Goal: Transaction & Acquisition: Book appointment/travel/reservation

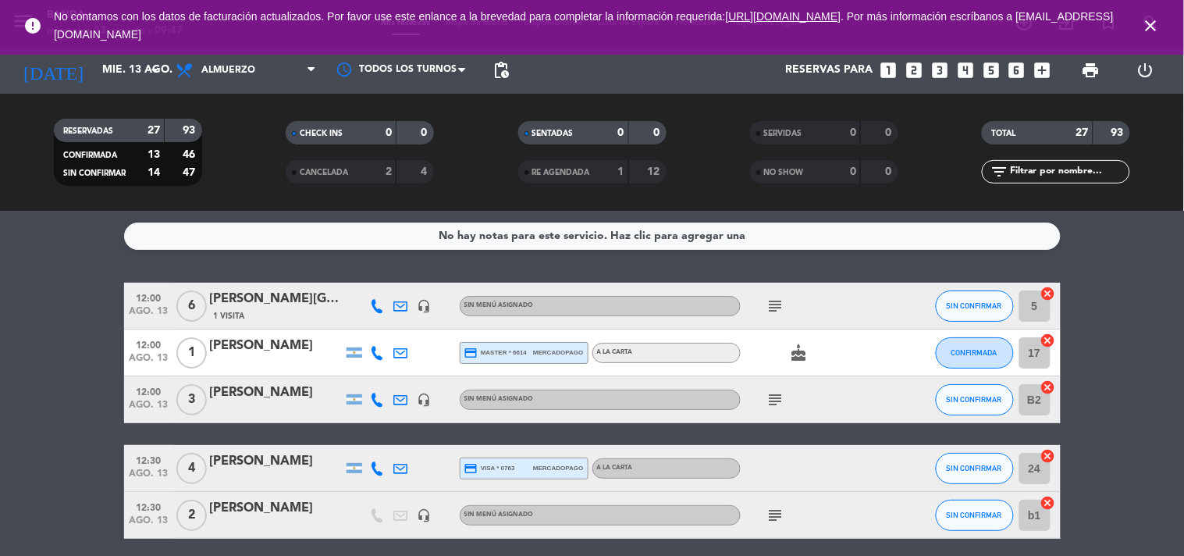
click at [773, 306] on icon "subject" at bounding box center [775, 306] width 19 height 19
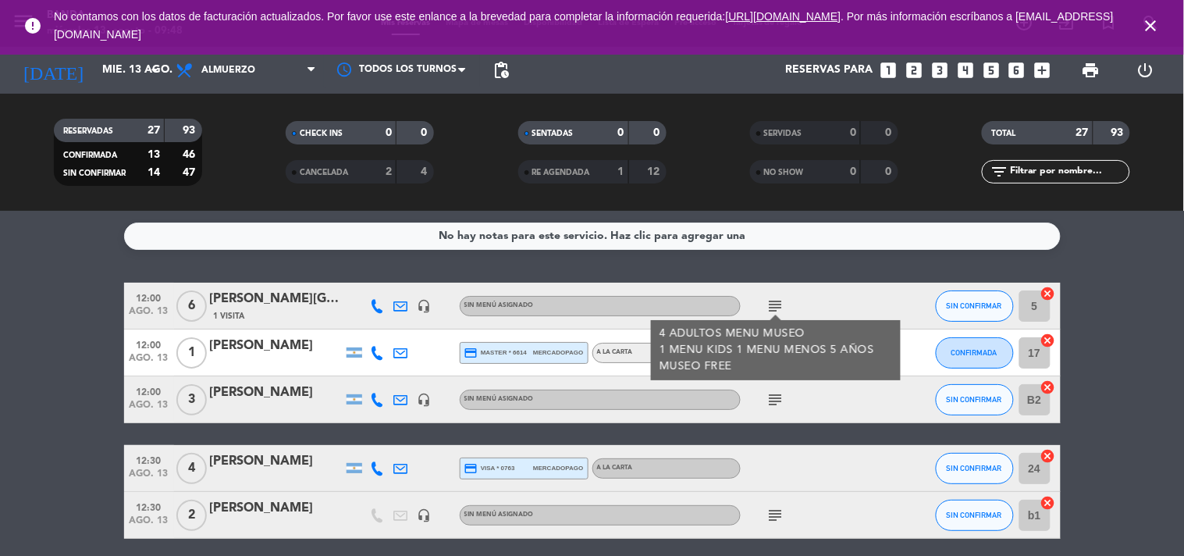
click at [891, 307] on div at bounding box center [902, 305] width 42 height 46
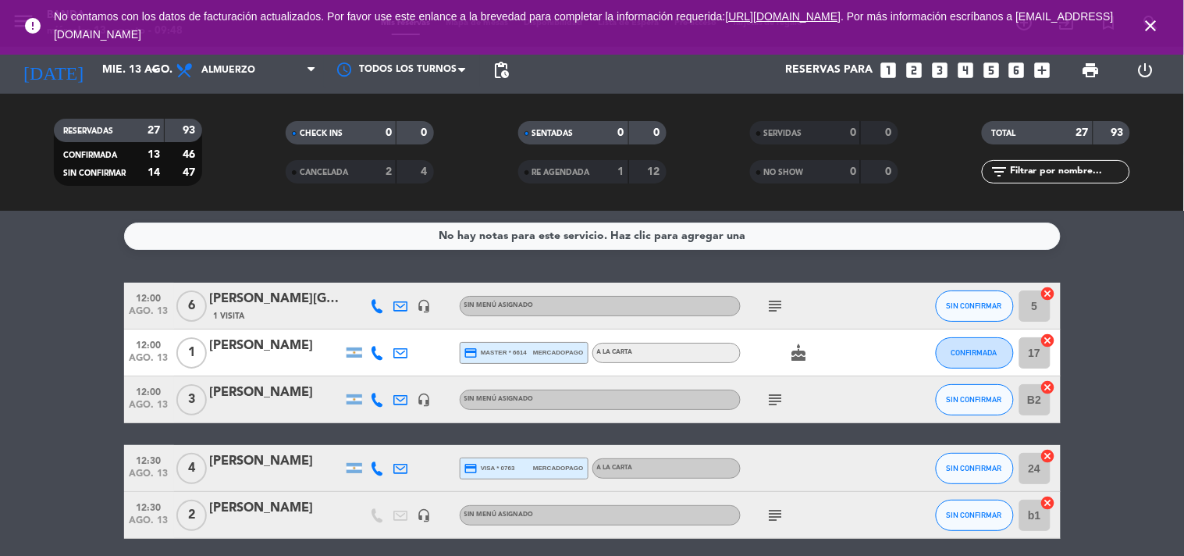
click at [784, 395] on icon "subject" at bounding box center [775, 399] width 19 height 19
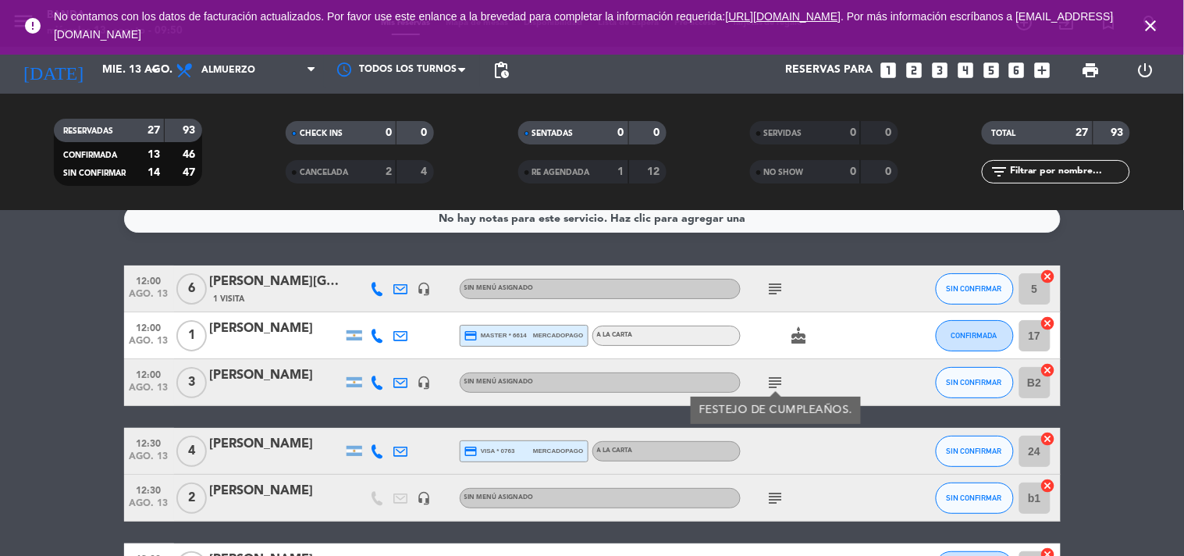
click at [777, 502] on icon "subject" at bounding box center [775, 497] width 19 height 19
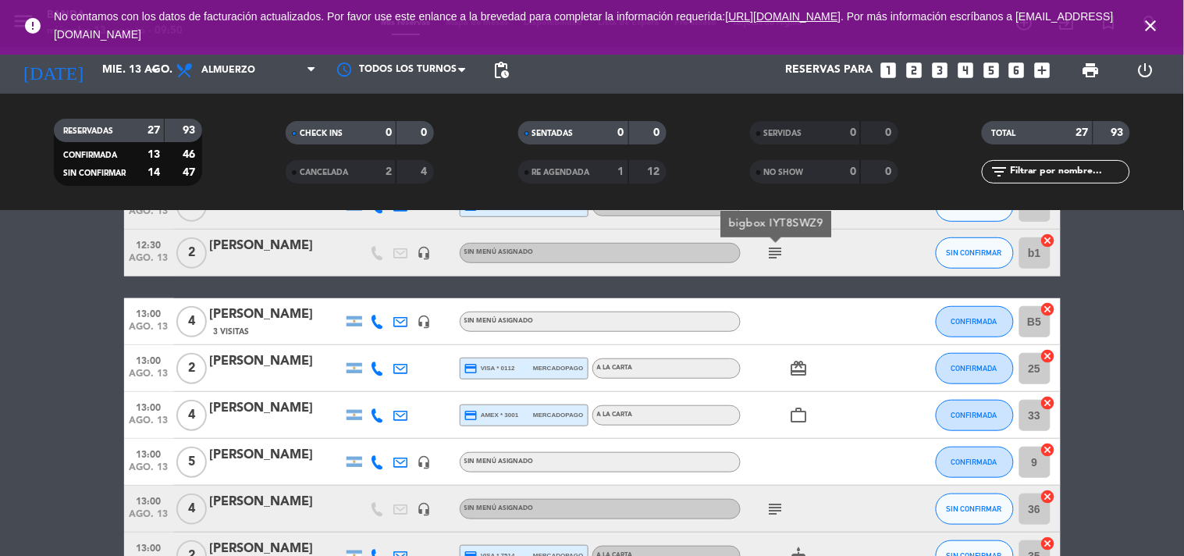
scroll to position [263, 0]
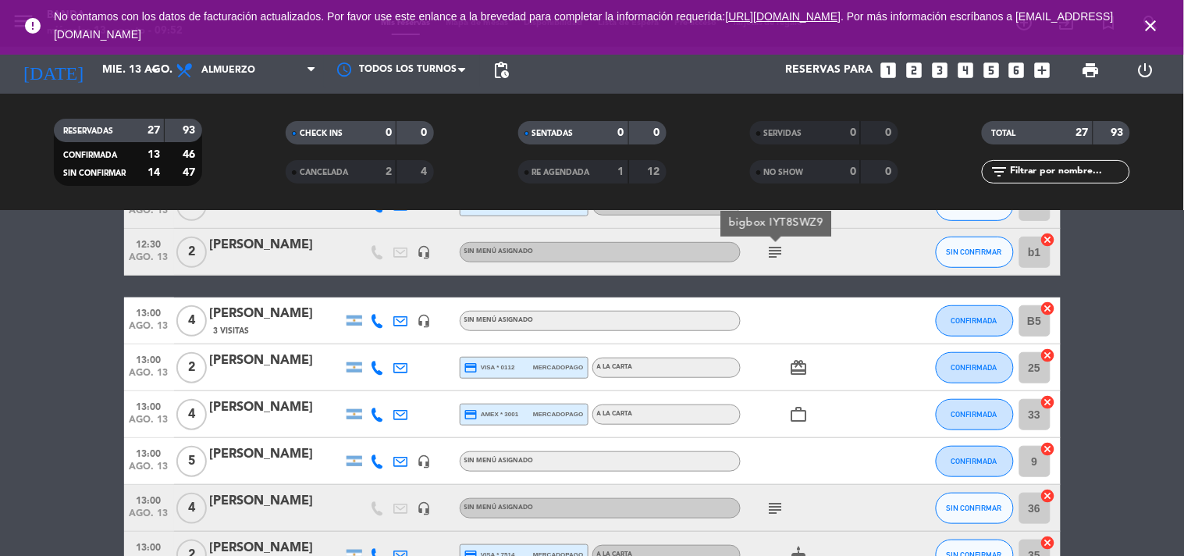
click at [299, 468] on div at bounding box center [276, 471] width 133 height 12
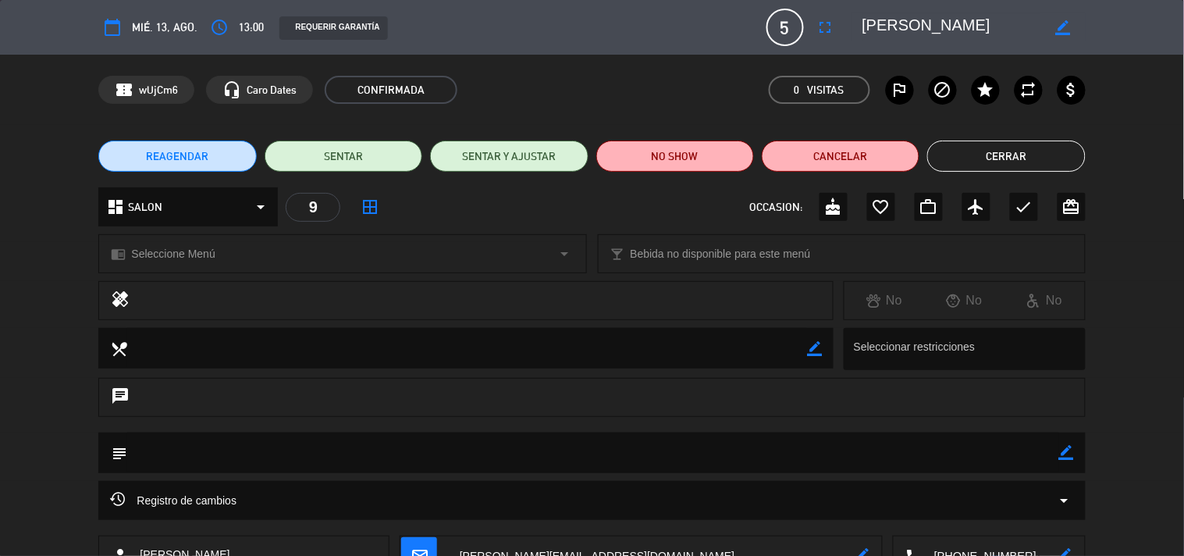
click at [979, 160] on button "Cerrar" at bounding box center [1006, 155] width 158 height 31
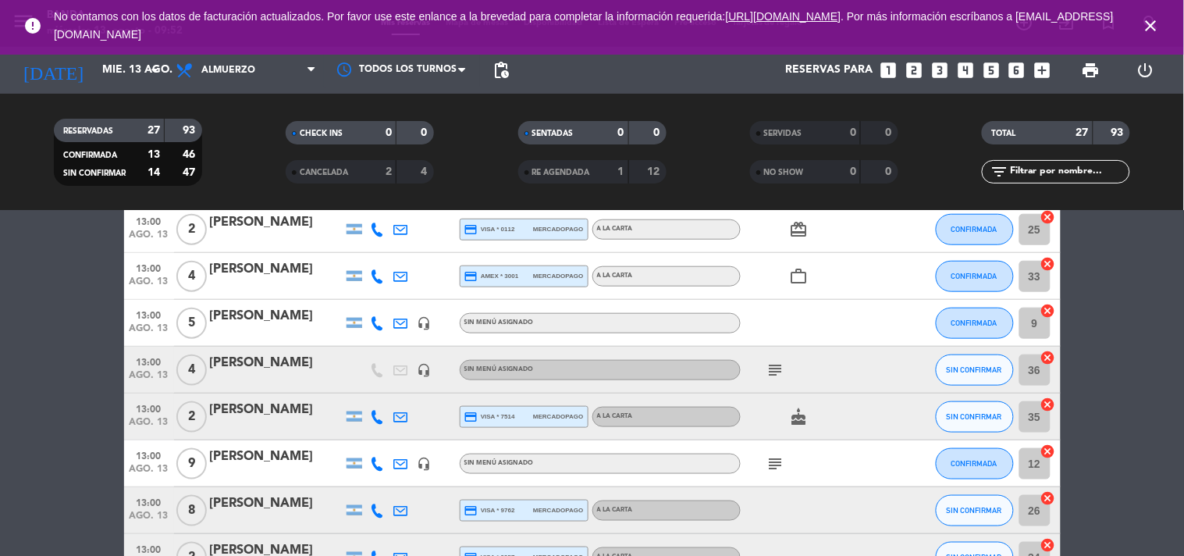
scroll to position [404, 0]
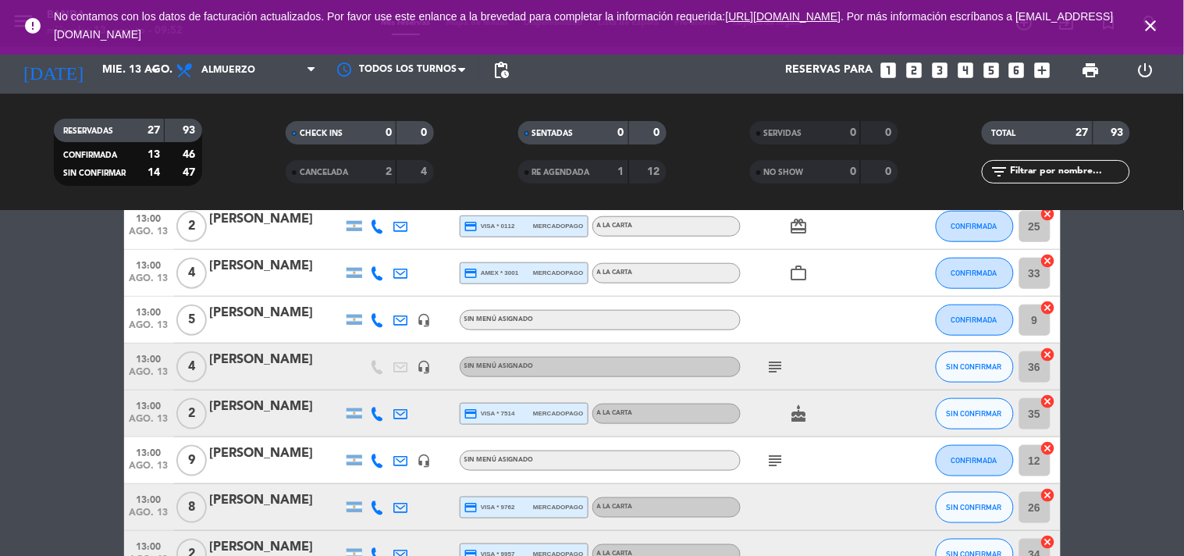
click at [775, 365] on icon "subject" at bounding box center [775, 366] width 19 height 19
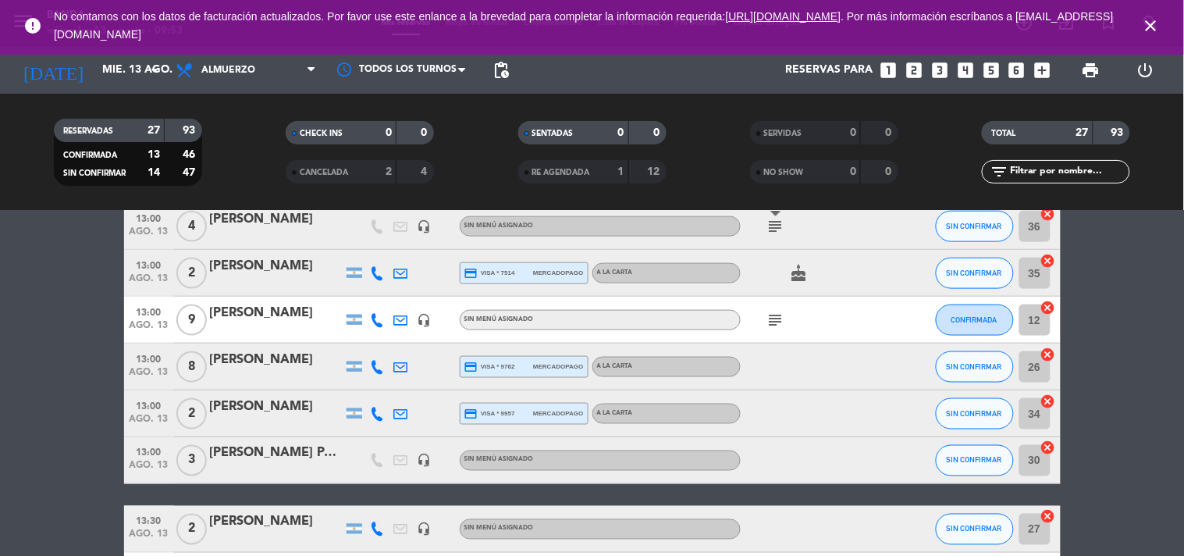
scroll to position [543, 0]
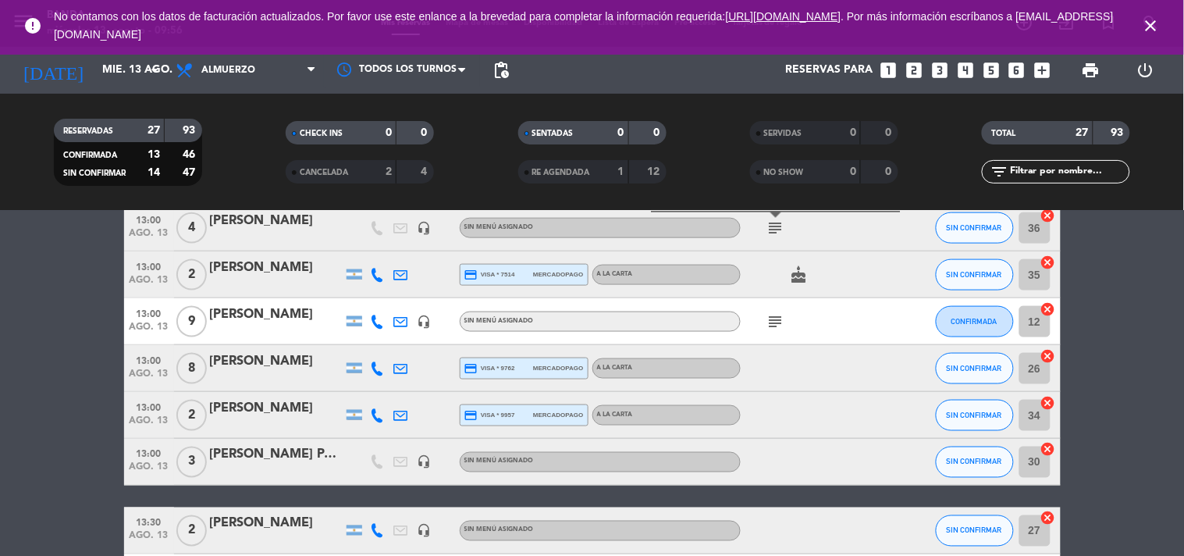
click at [779, 328] on icon "subject" at bounding box center [775, 321] width 19 height 19
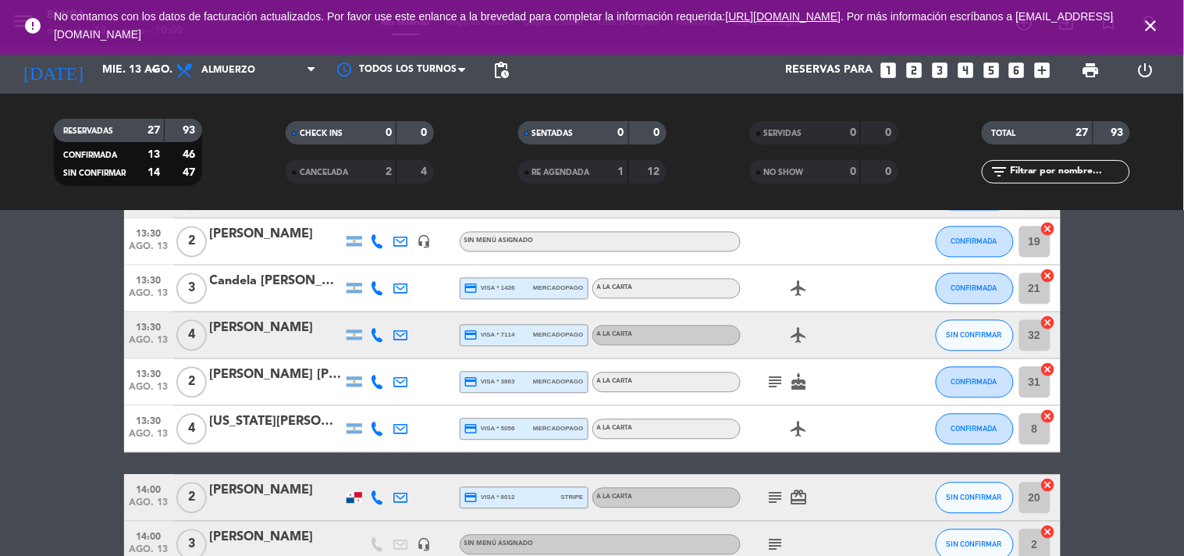
scroll to position [879, 0]
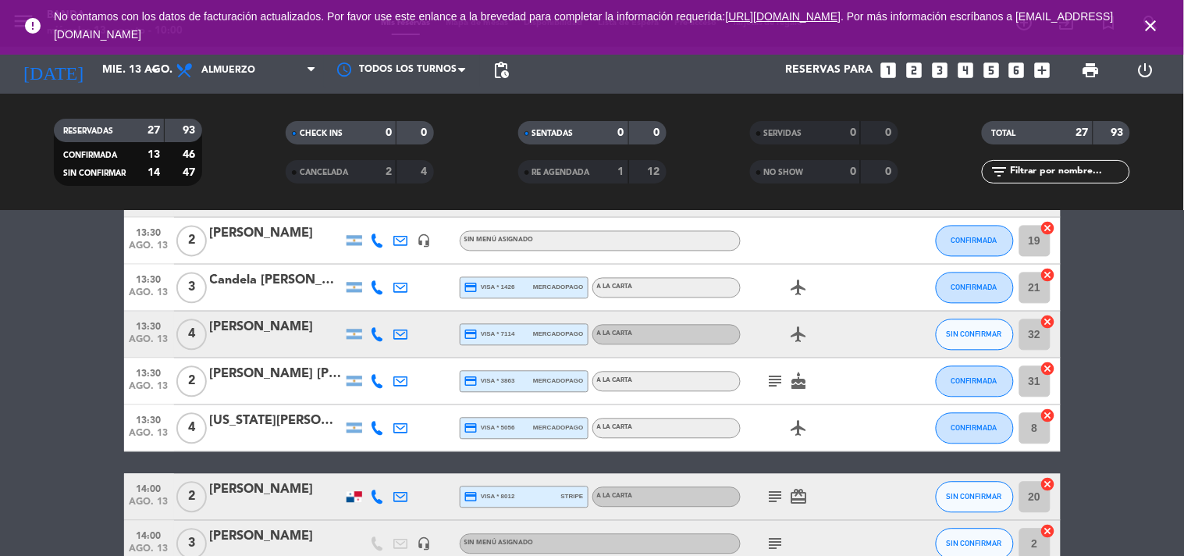
click at [776, 377] on icon "subject" at bounding box center [775, 381] width 19 height 19
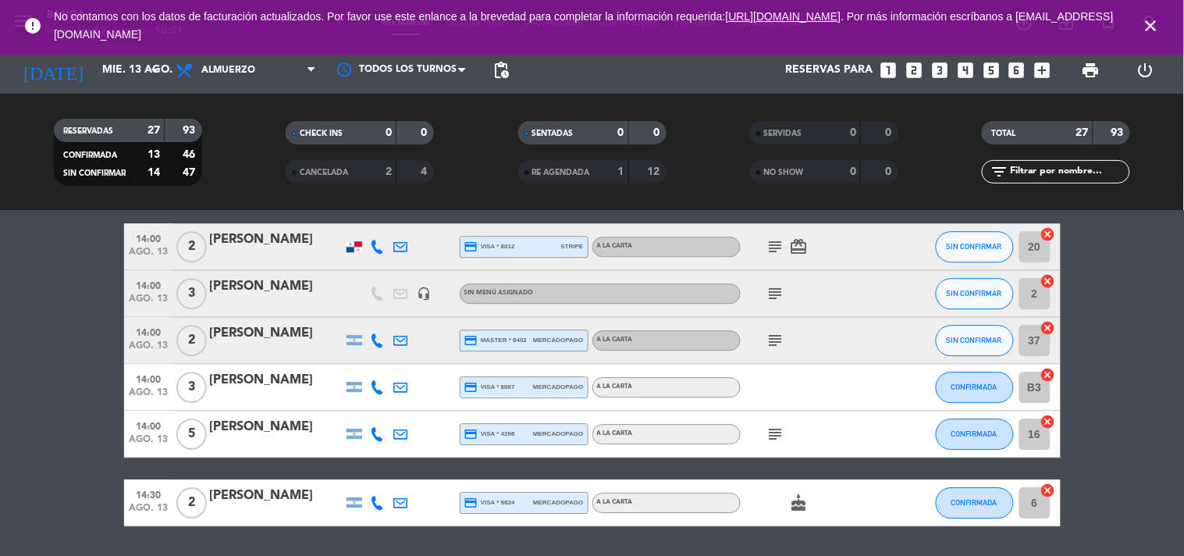
scroll to position [1126, 0]
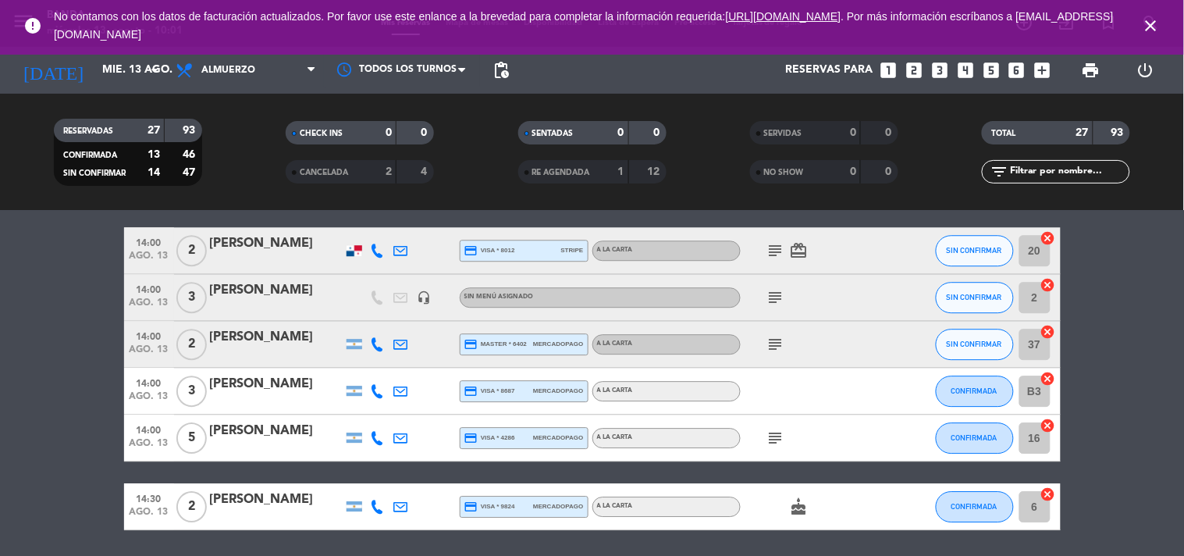
click at [777, 254] on icon "subject" at bounding box center [775, 250] width 19 height 19
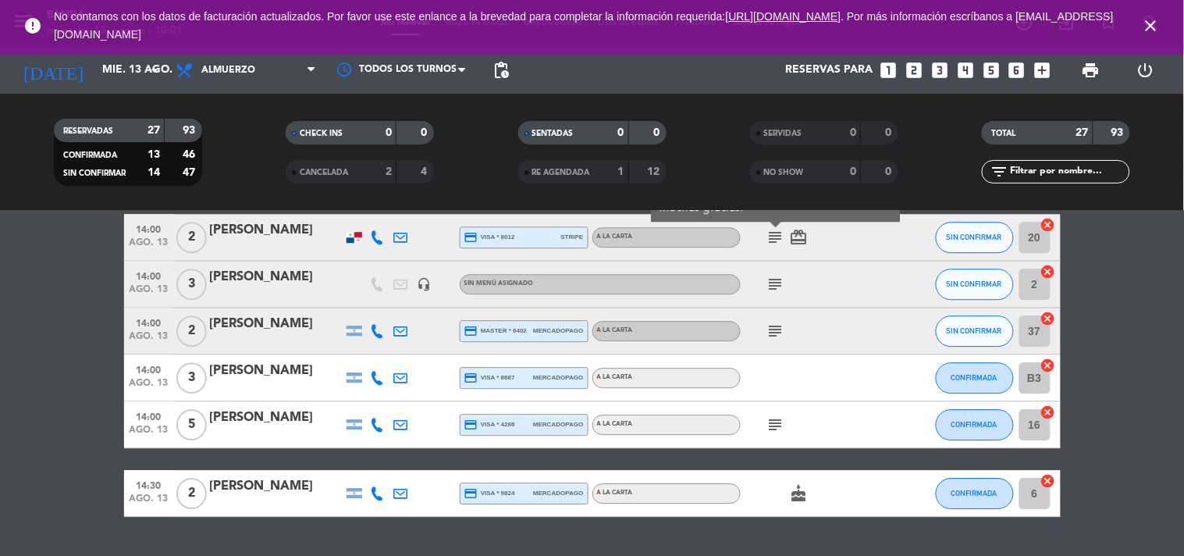
scroll to position [1140, 0]
click at [776, 277] on icon "subject" at bounding box center [775, 283] width 19 height 19
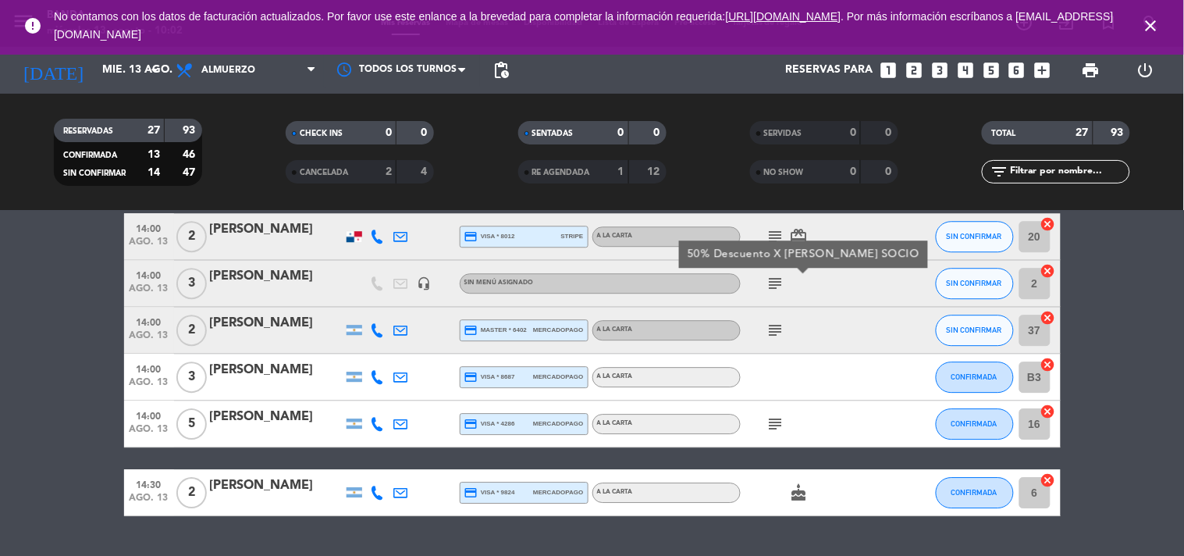
click at [321, 268] on div "[PERSON_NAME]" at bounding box center [276, 276] width 133 height 20
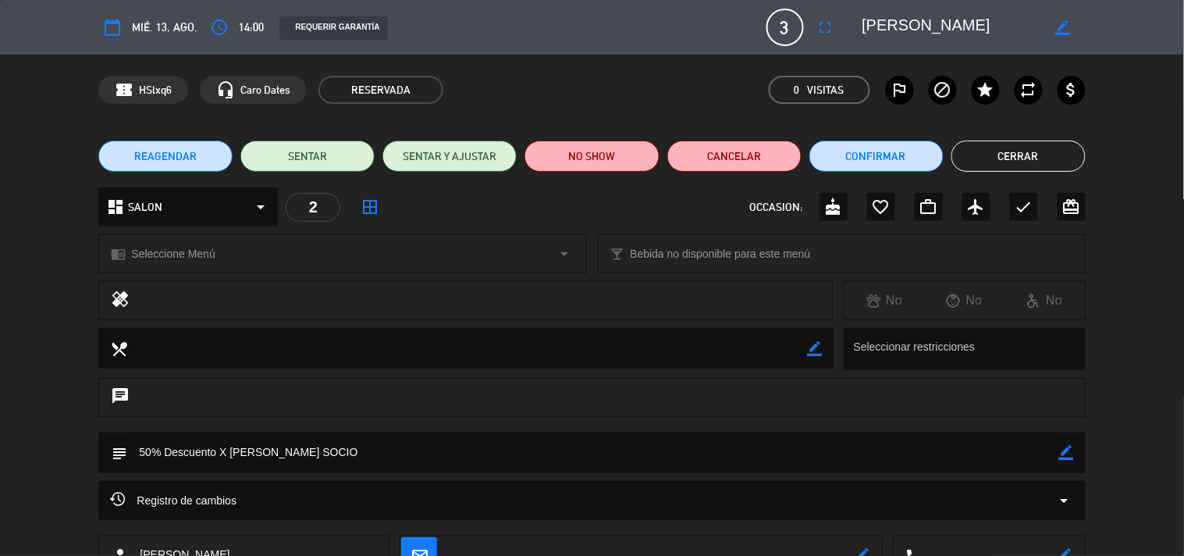
click at [973, 146] on button "Cerrar" at bounding box center [1018, 155] width 134 height 31
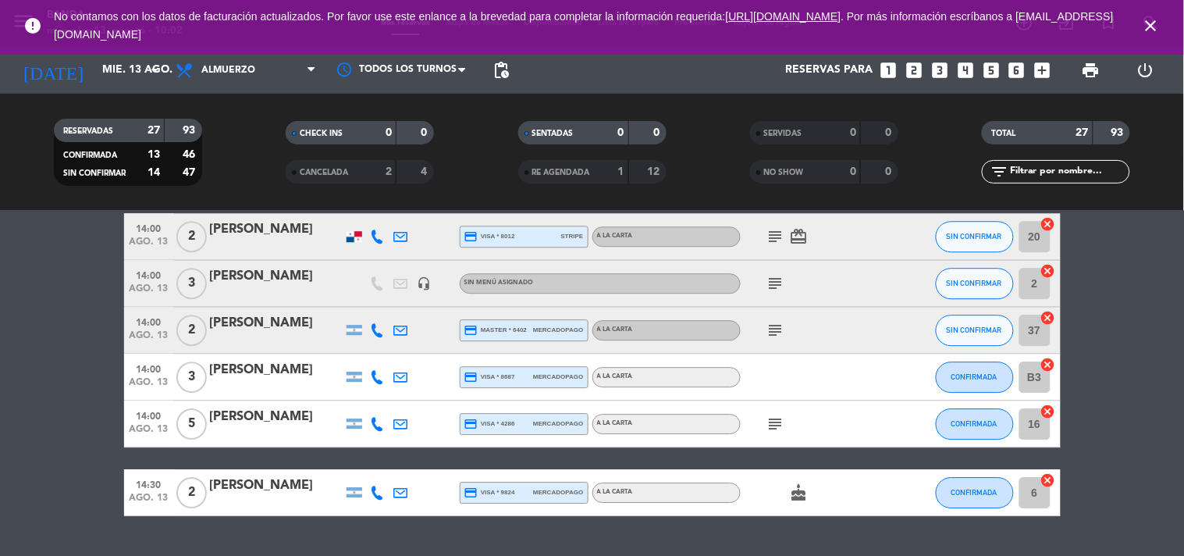
click at [783, 328] on icon "subject" at bounding box center [775, 330] width 19 height 19
click at [782, 414] on icon "subject" at bounding box center [775, 423] width 19 height 19
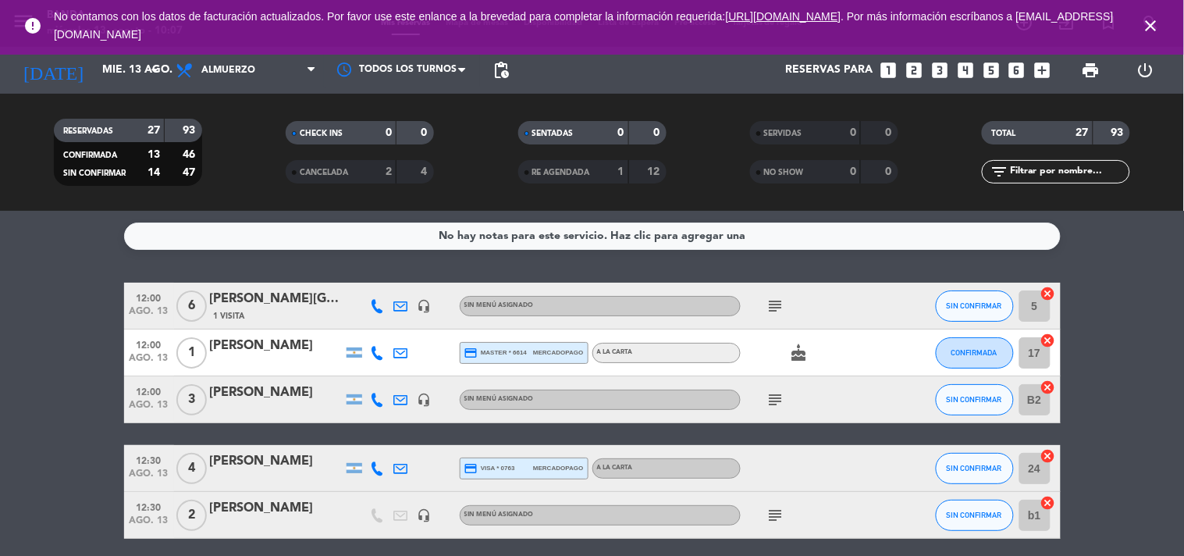
click at [1156, 17] on icon "close" at bounding box center [1151, 25] width 19 height 19
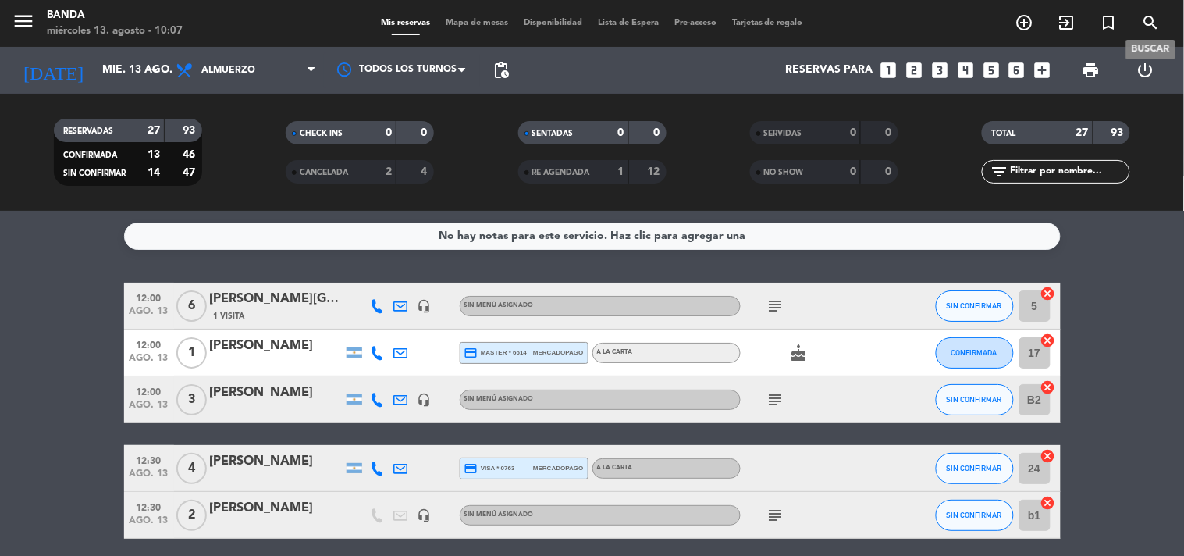
click at [1156, 17] on icon "search" at bounding box center [1151, 22] width 19 height 19
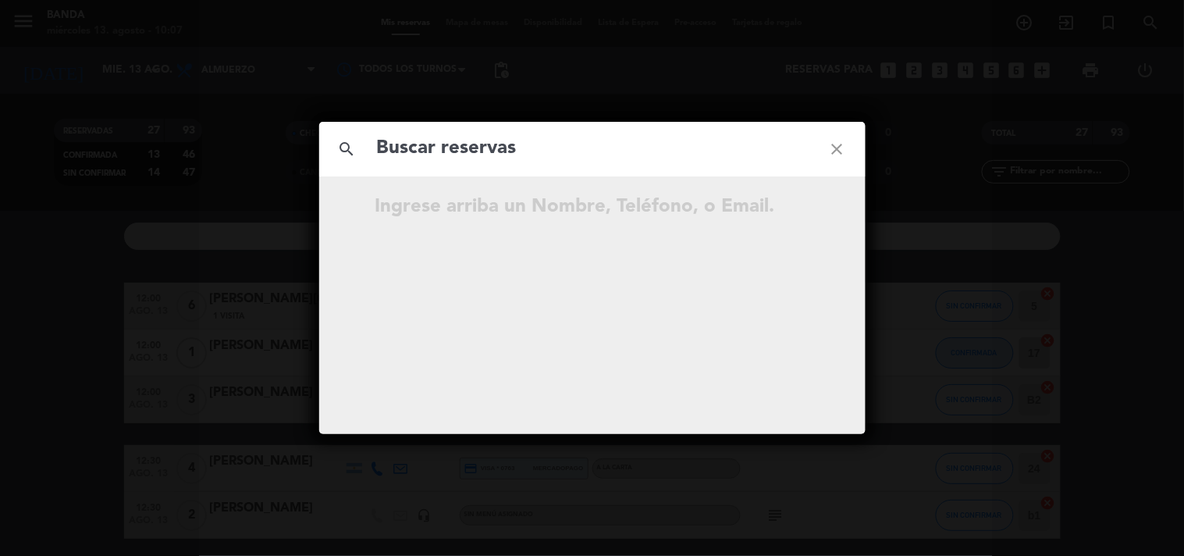
click at [578, 137] on input "text" at bounding box center [592, 149] width 434 height 32
type input "[PERSON_NAME]"
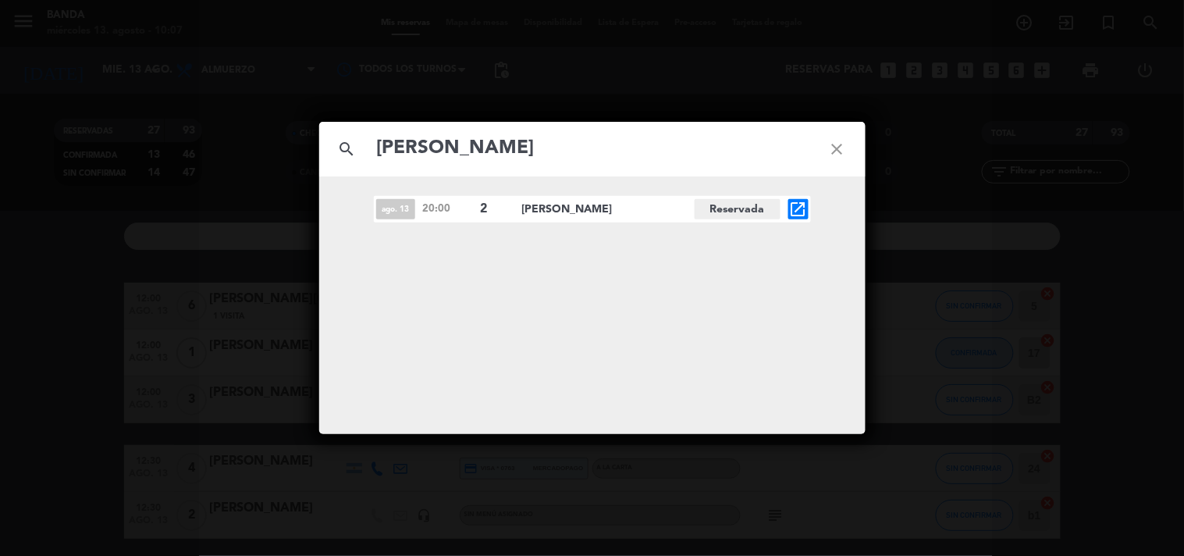
click at [843, 154] on icon "close" at bounding box center [837, 149] width 56 height 56
click at [835, 144] on icon "close" at bounding box center [837, 149] width 56 height 56
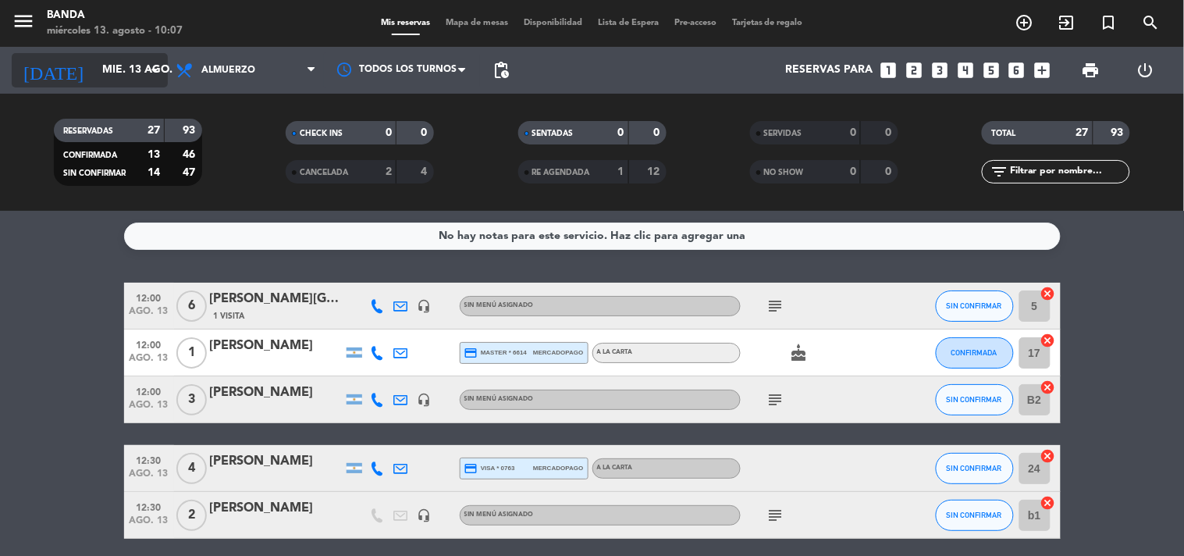
click at [128, 69] on input "mié. 13 ago." at bounding box center [168, 70] width 148 height 28
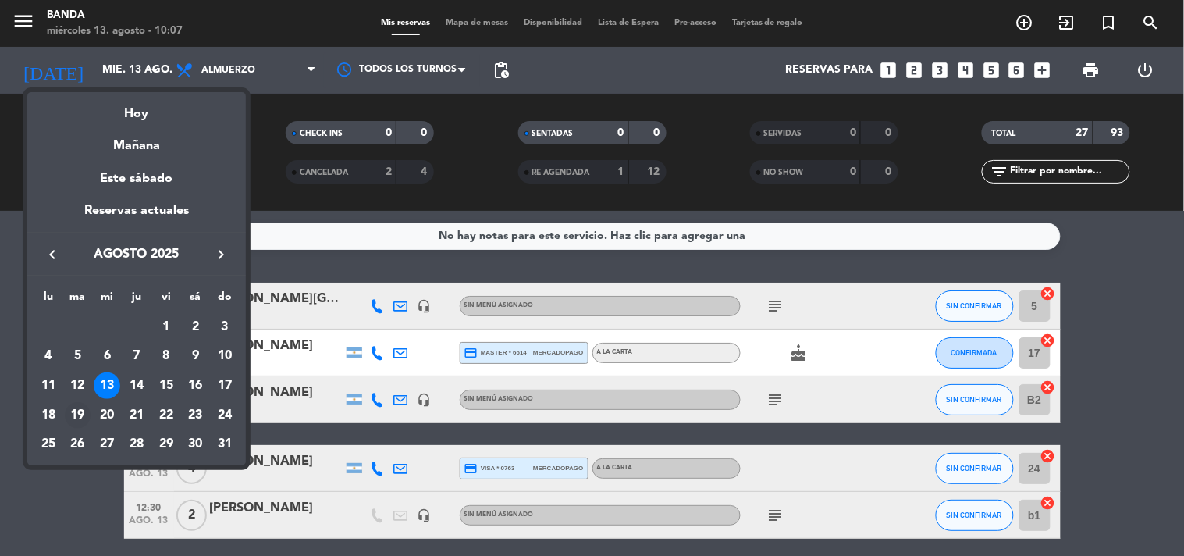
click at [74, 415] on div "19" at bounding box center [78, 415] width 27 height 27
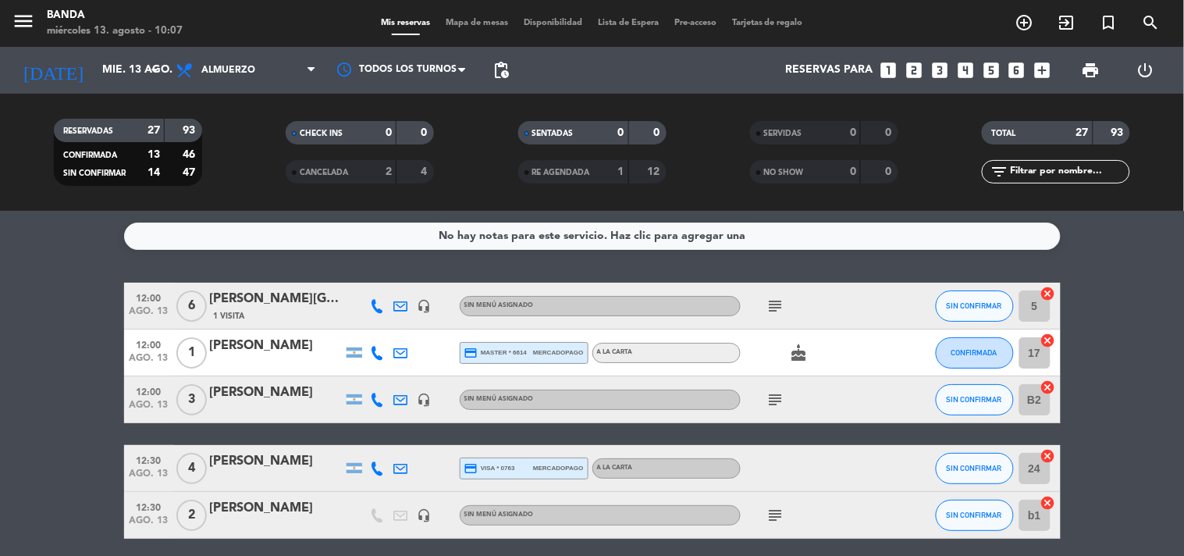
type input "[DATE] ago."
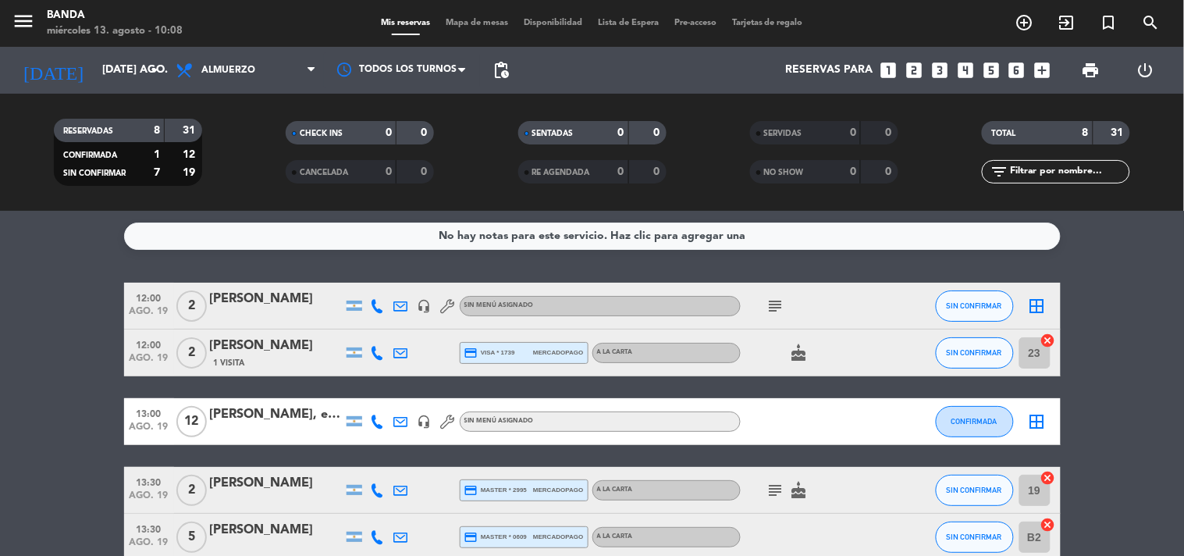
select select "lunch"
click at [155, 73] on icon "arrow_drop_down" at bounding box center [154, 70] width 19 height 19
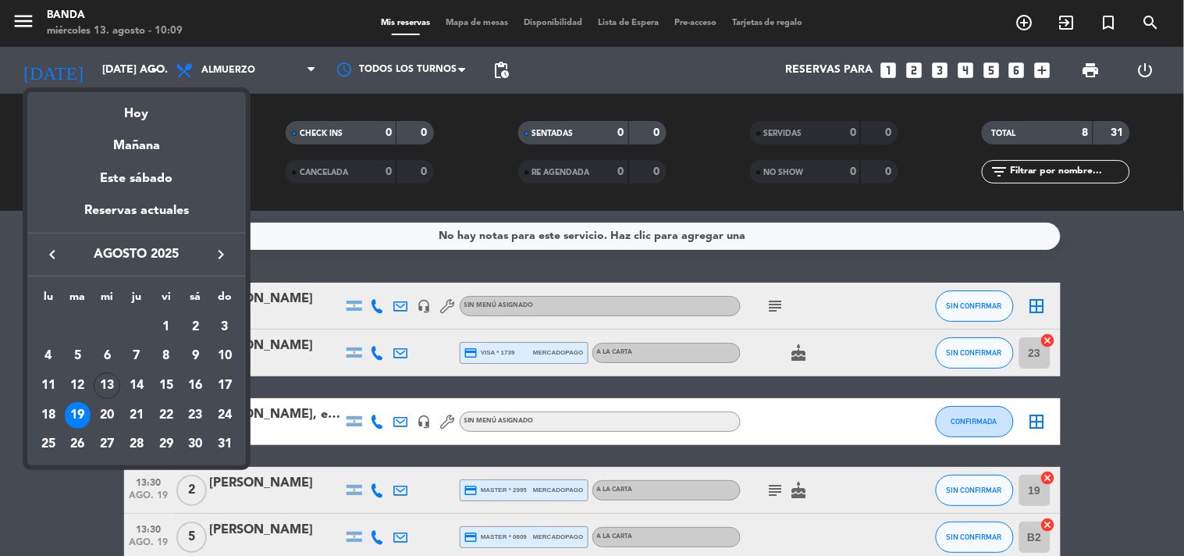
click at [1089, 73] on div at bounding box center [592, 278] width 1184 height 556
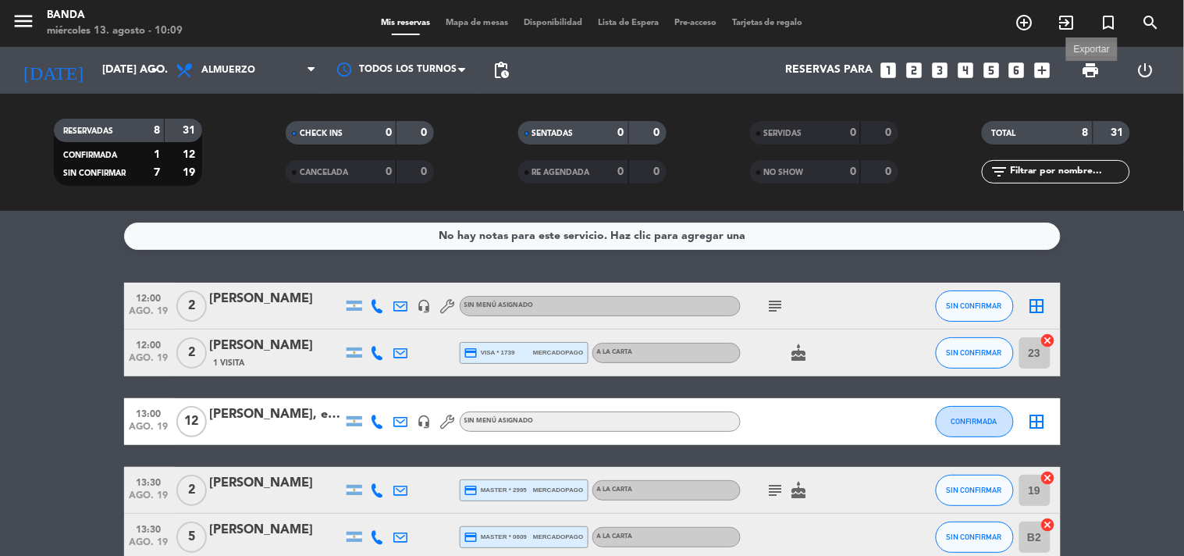
click at [1089, 73] on span "print" at bounding box center [1091, 70] width 19 height 19
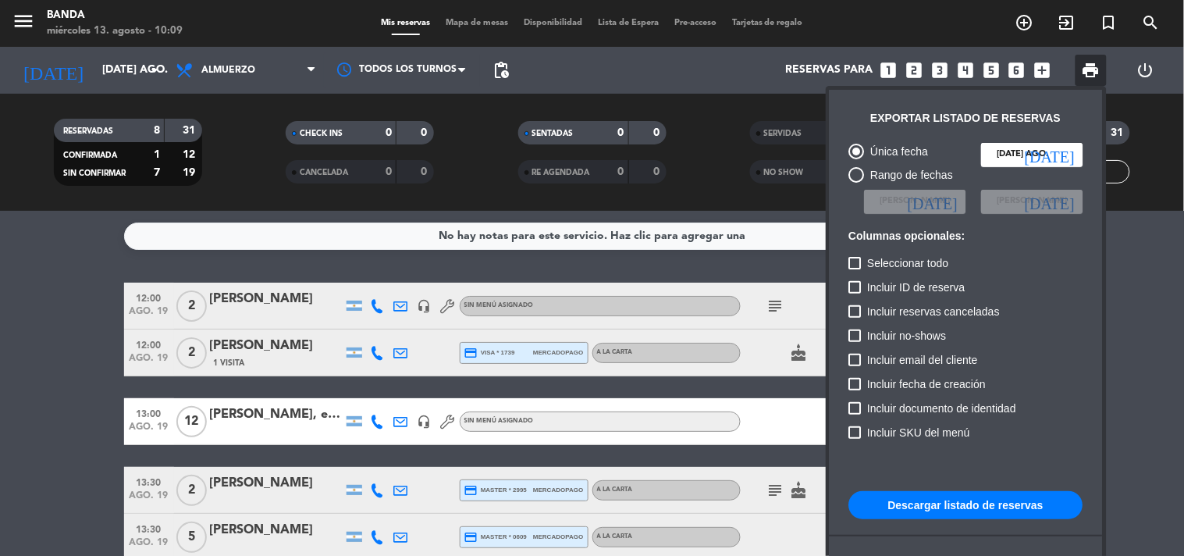
scroll to position [94, 0]
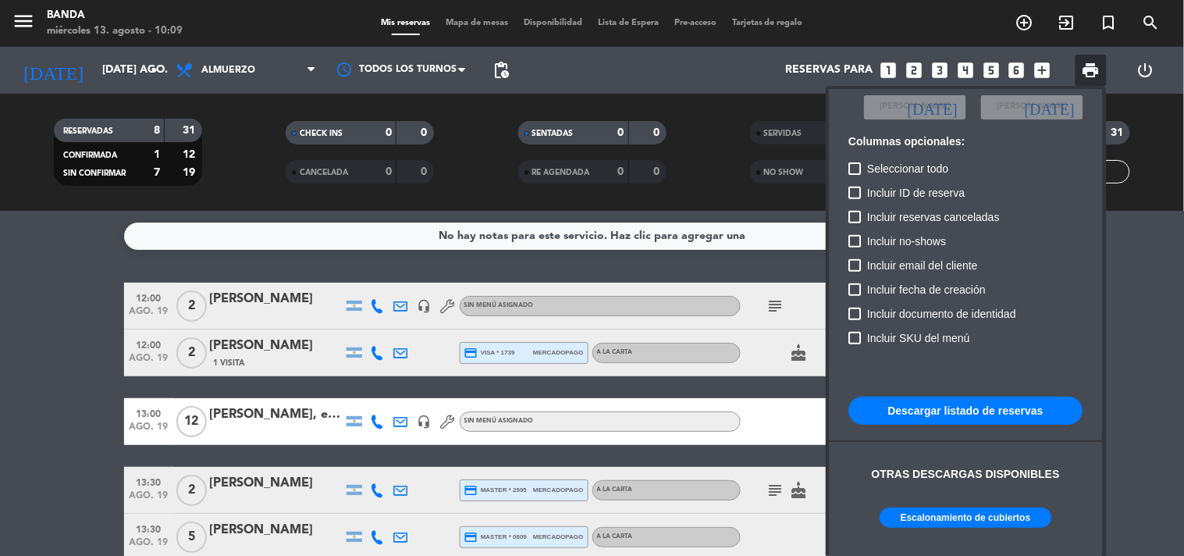
click at [955, 516] on button "Escalonamiento de cubiertos" at bounding box center [966, 517] width 172 height 20
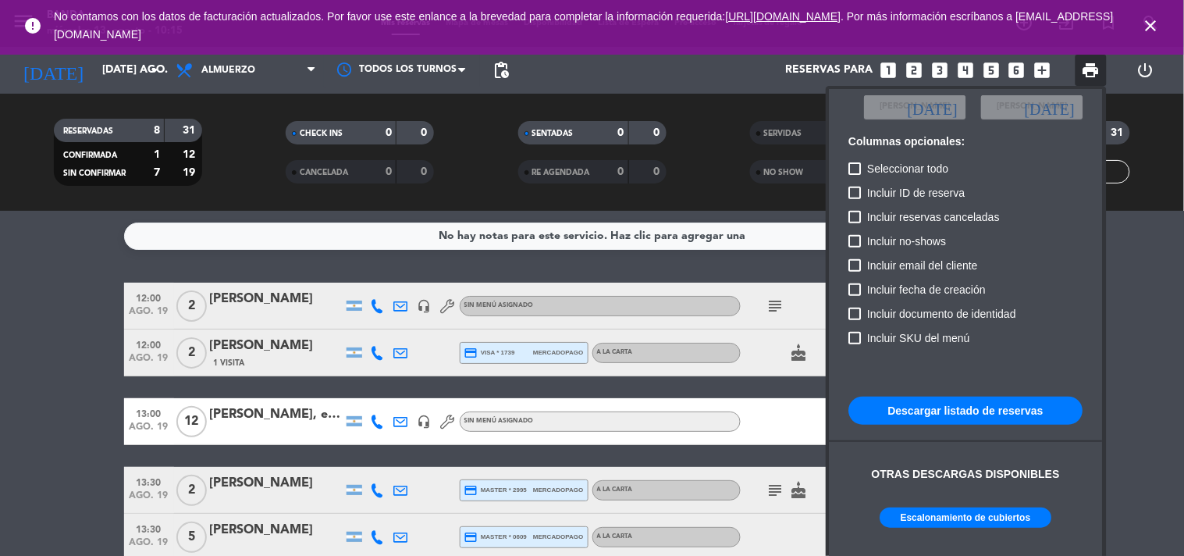
click at [1156, 31] on icon "close" at bounding box center [1151, 25] width 19 height 19
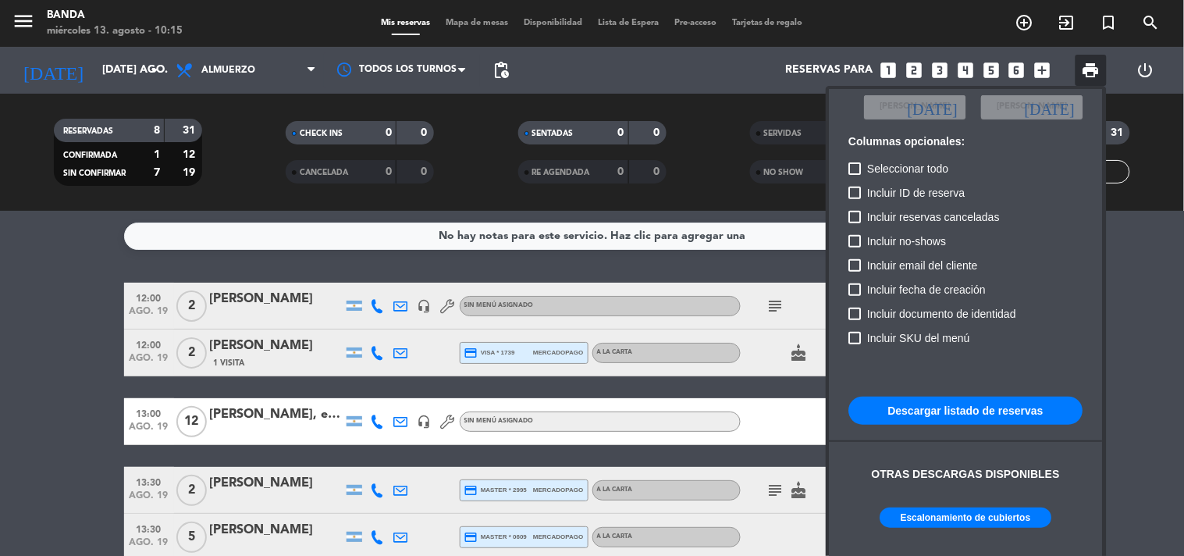
click at [1169, 346] on div at bounding box center [592, 278] width 1184 height 556
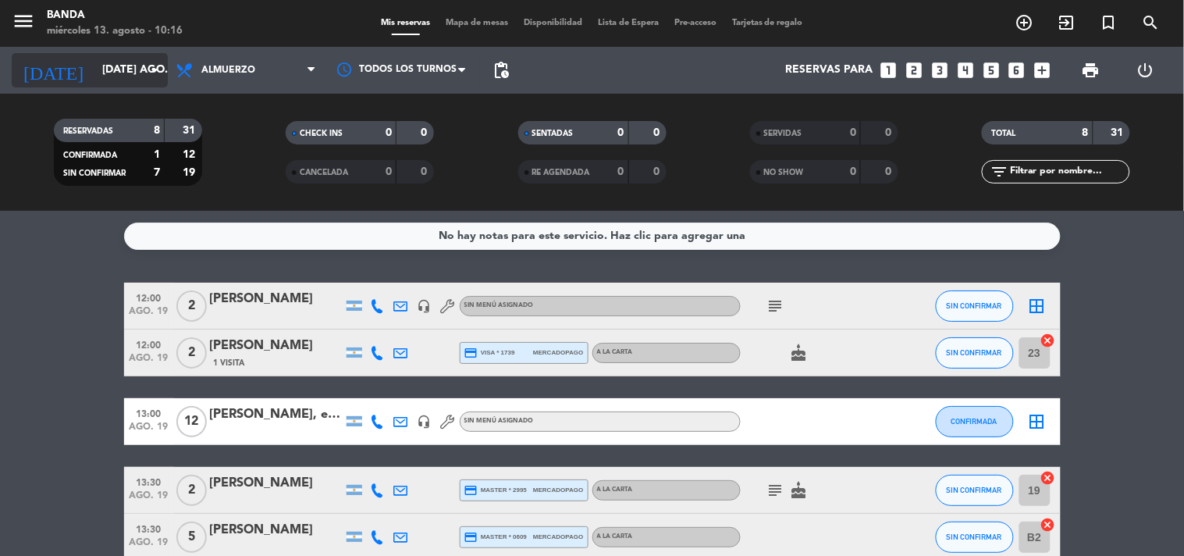
click at [158, 66] on icon "arrow_drop_down" at bounding box center [154, 70] width 19 height 19
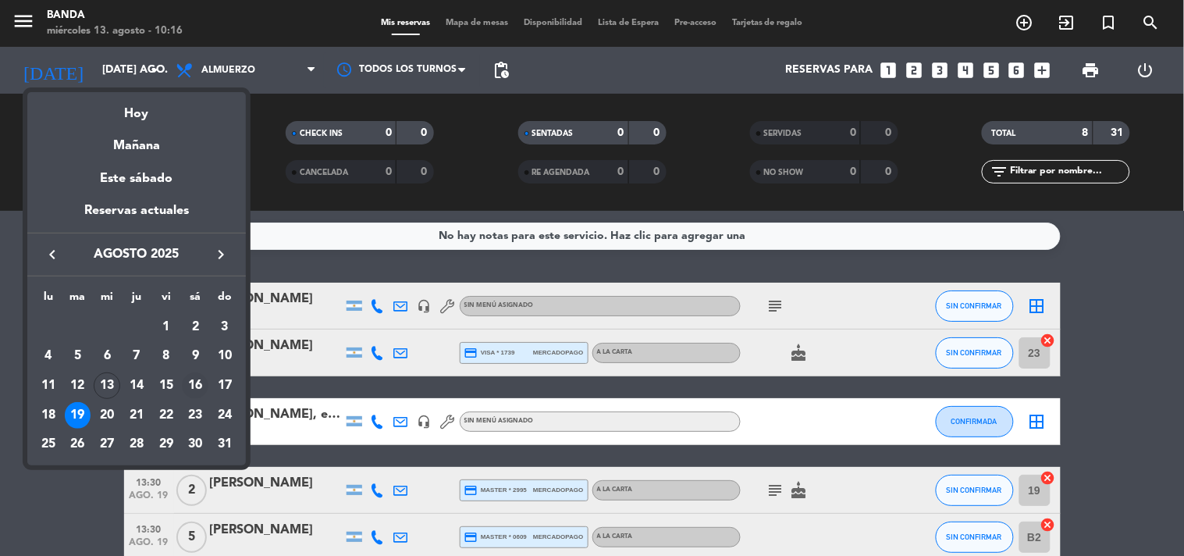
click at [196, 388] on div "16" at bounding box center [195, 385] width 27 height 27
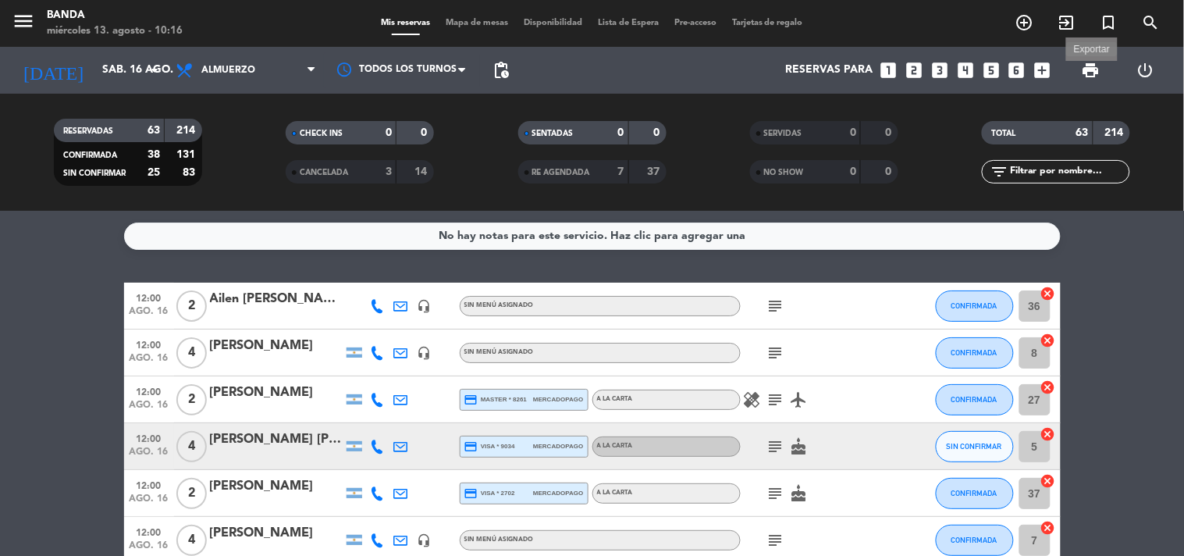
click at [1089, 69] on span "print" at bounding box center [1091, 70] width 19 height 19
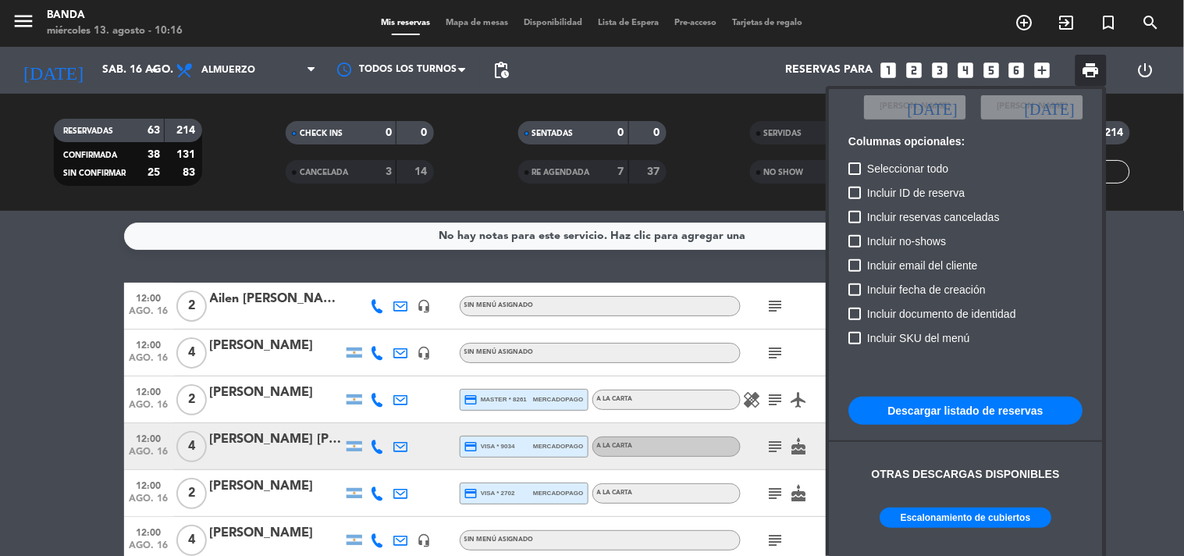
click at [1020, 513] on button "Escalonamiento de cubiertos" at bounding box center [966, 517] width 172 height 20
click at [154, 66] on div at bounding box center [592, 278] width 1184 height 556
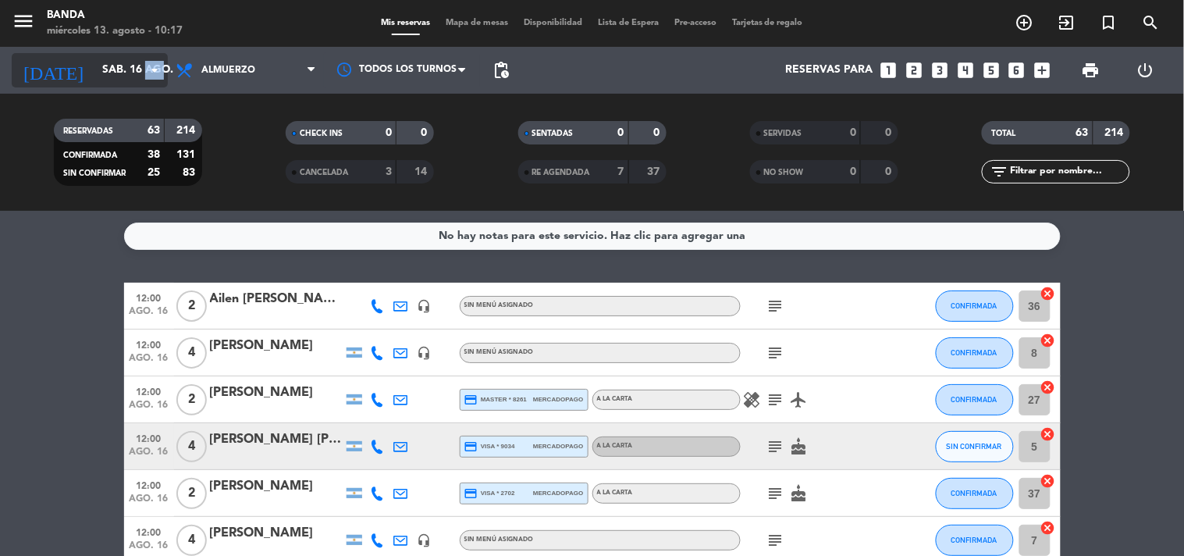
click at [154, 66] on icon "arrow_drop_down" at bounding box center [154, 70] width 19 height 19
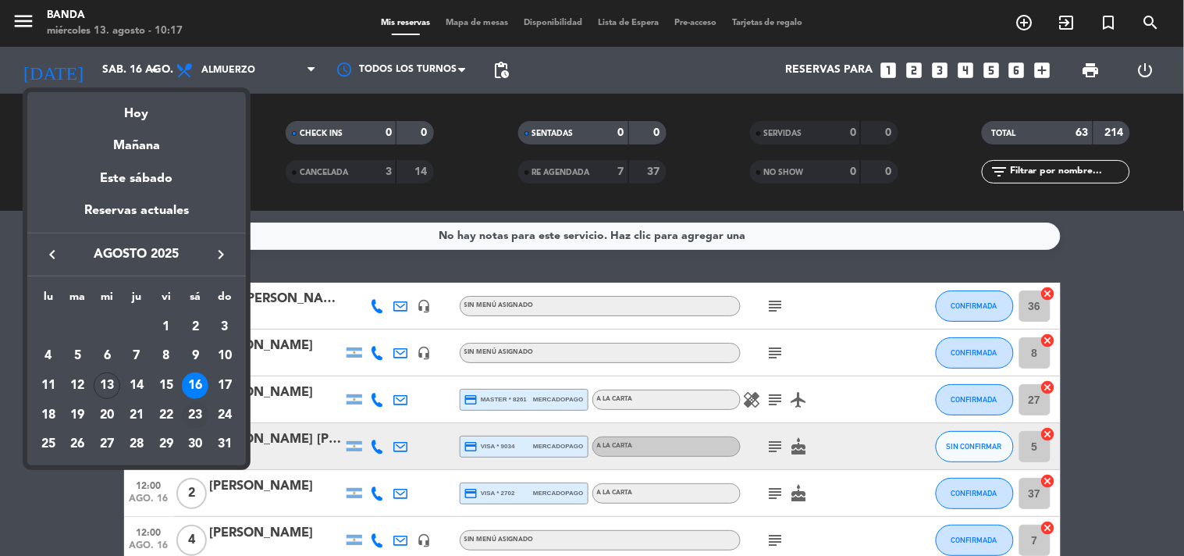
click at [195, 417] on div "23" at bounding box center [195, 415] width 27 height 27
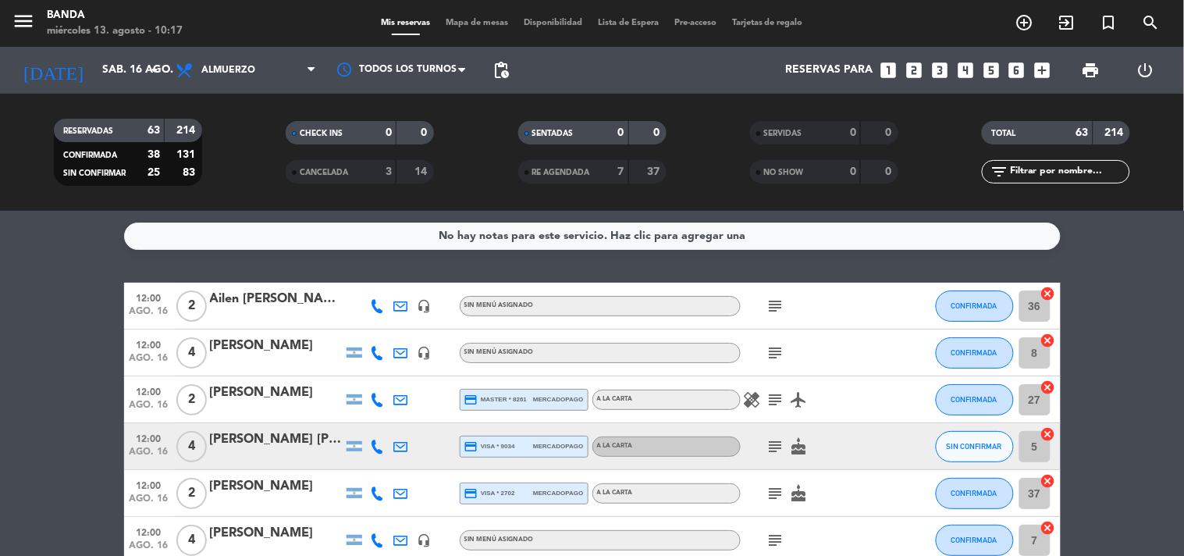
type input "sáb. 23 ago."
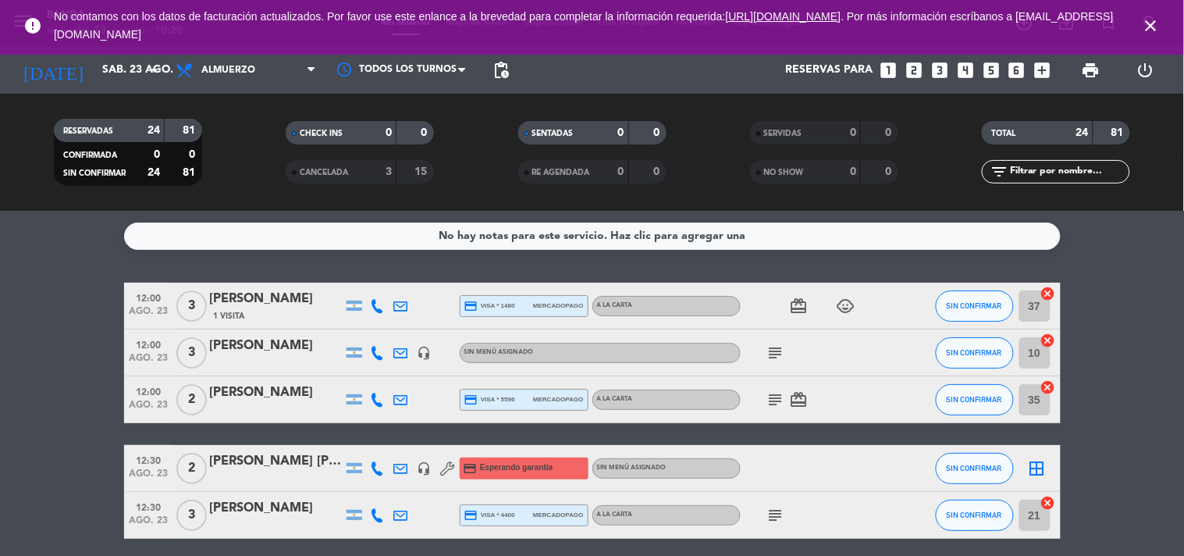
click at [1146, 34] on icon "close" at bounding box center [1151, 25] width 19 height 19
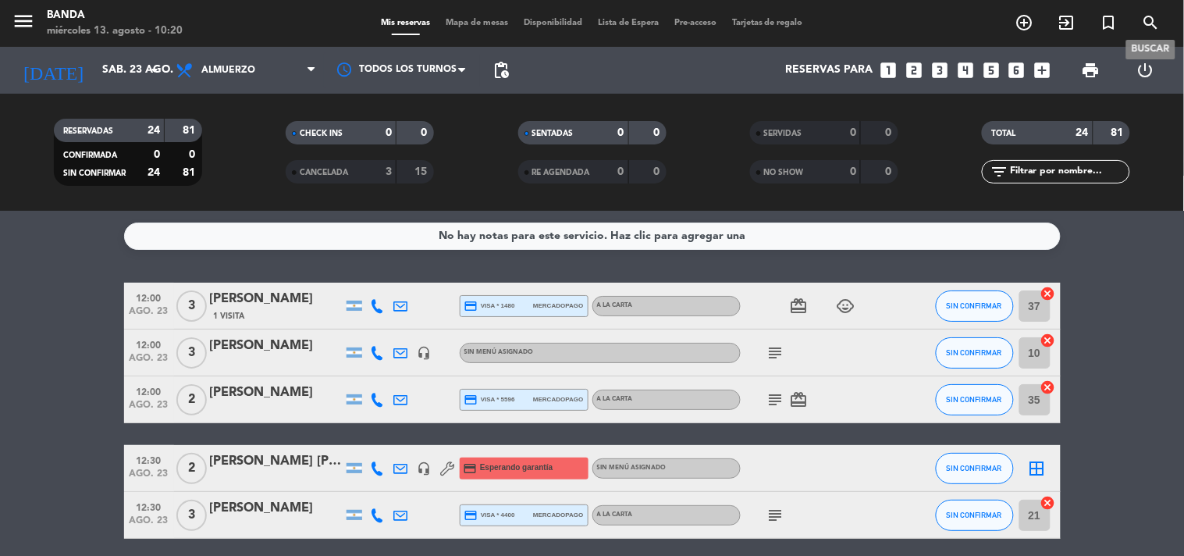
click at [1146, 30] on icon "search" at bounding box center [1151, 22] width 19 height 19
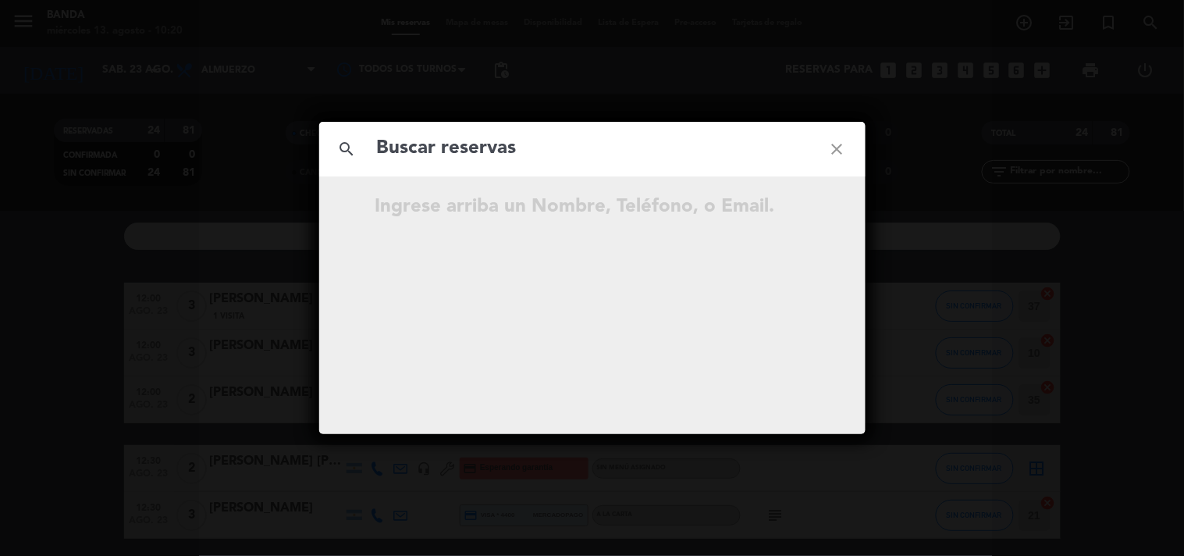
click at [520, 144] on input "text" at bounding box center [592, 149] width 434 height 32
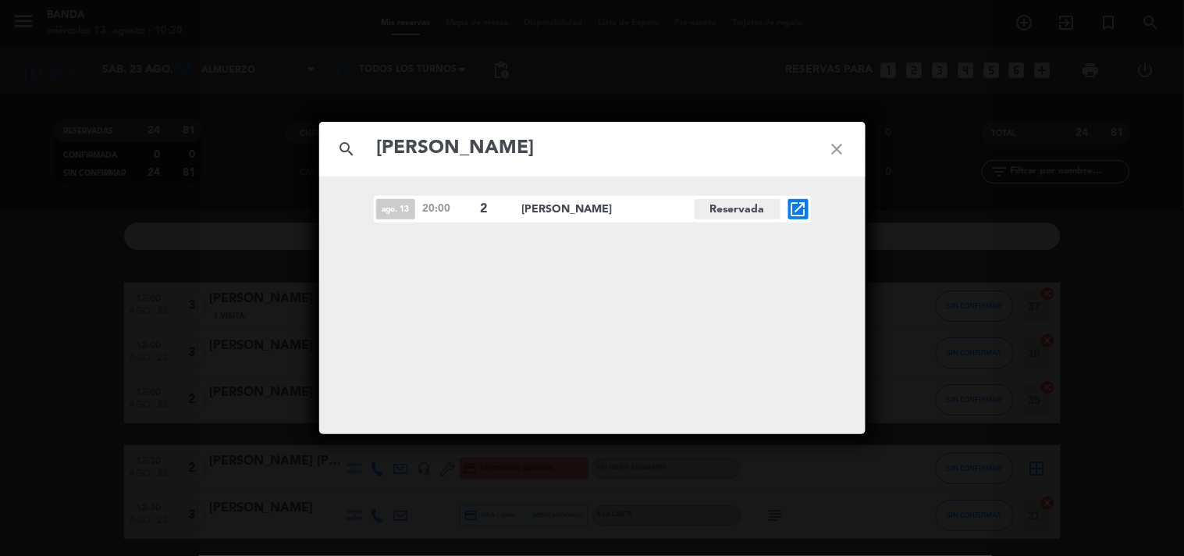
type input "[PERSON_NAME]"
click at [798, 216] on icon "open_in_new" at bounding box center [798, 209] width 19 height 19
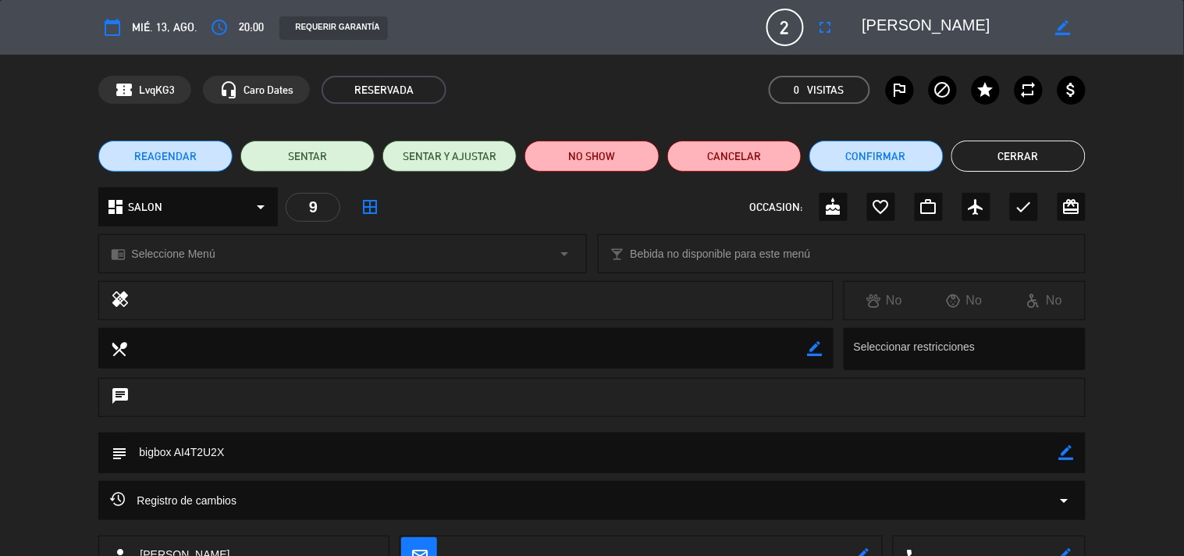
click at [117, 22] on icon "calendar_today" at bounding box center [112, 27] width 19 height 19
click at [100, 28] on button "calendar_today" at bounding box center [112, 27] width 28 height 28
click at [183, 153] on span "REAGENDAR" at bounding box center [165, 156] width 62 height 16
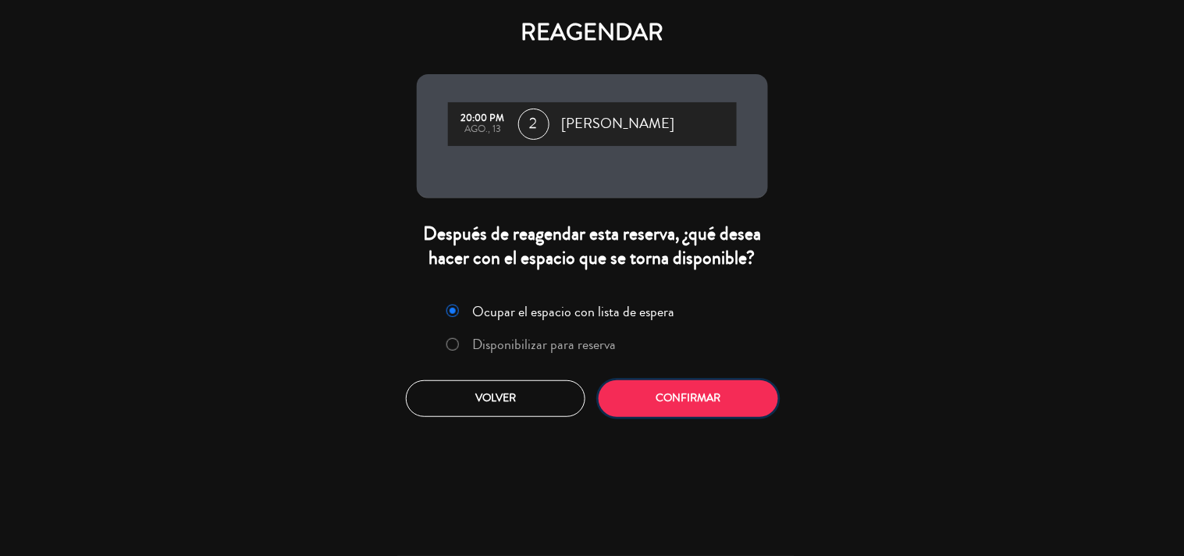
click at [627, 398] on button "Confirmar" at bounding box center [688, 398] width 179 height 37
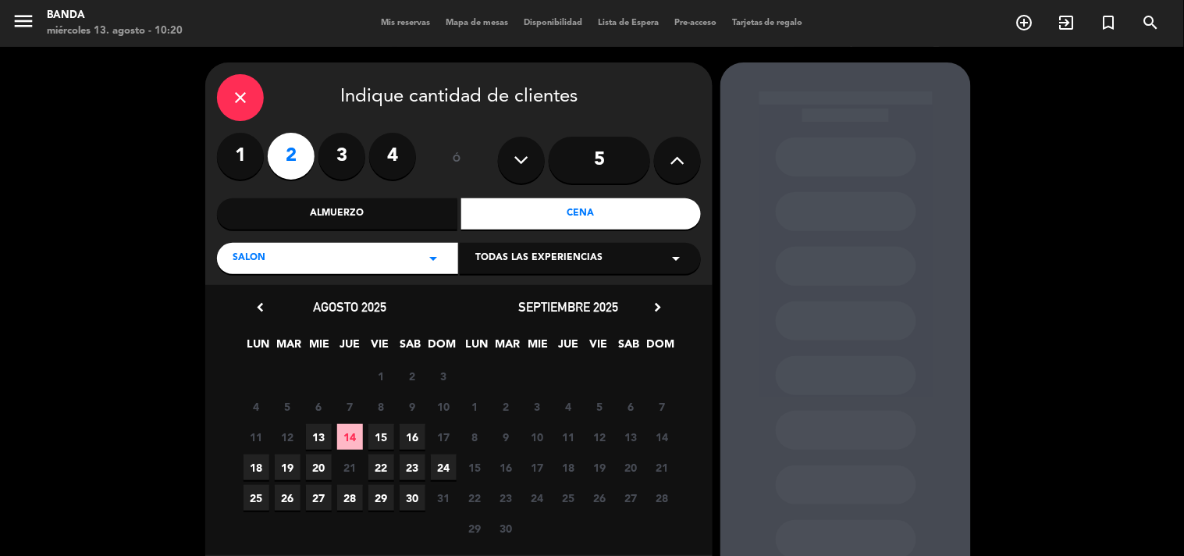
click at [578, 222] on div "Cena" at bounding box center [581, 213] width 240 height 31
click at [261, 473] on span "18" at bounding box center [256, 467] width 26 height 26
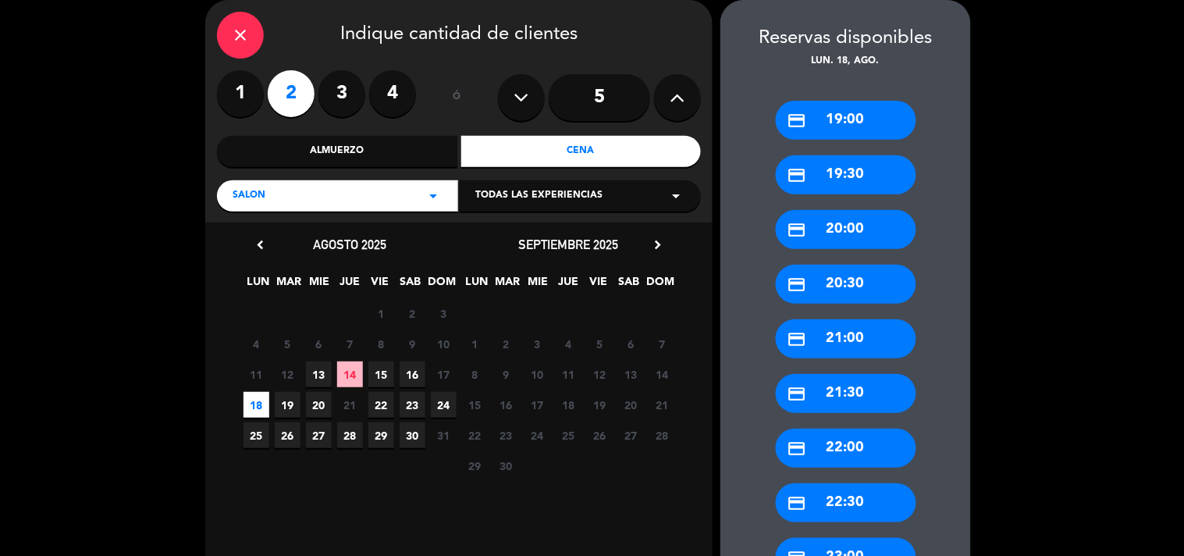
click at [845, 236] on div "credit_card 20:00" at bounding box center [846, 229] width 140 height 39
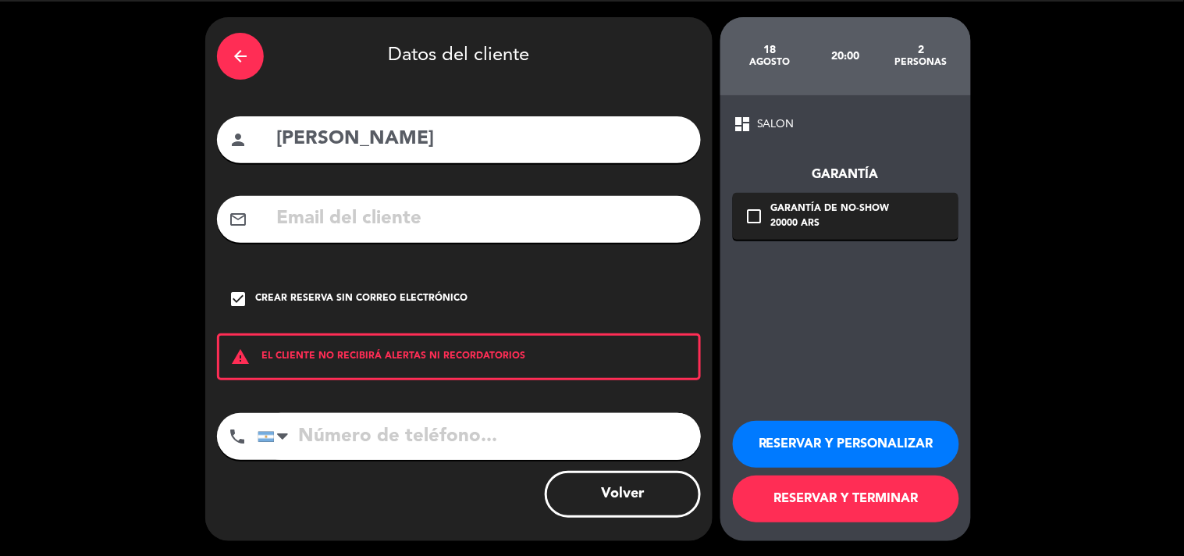
click at [814, 502] on button "RESERVAR Y TERMINAR" at bounding box center [846, 498] width 226 height 47
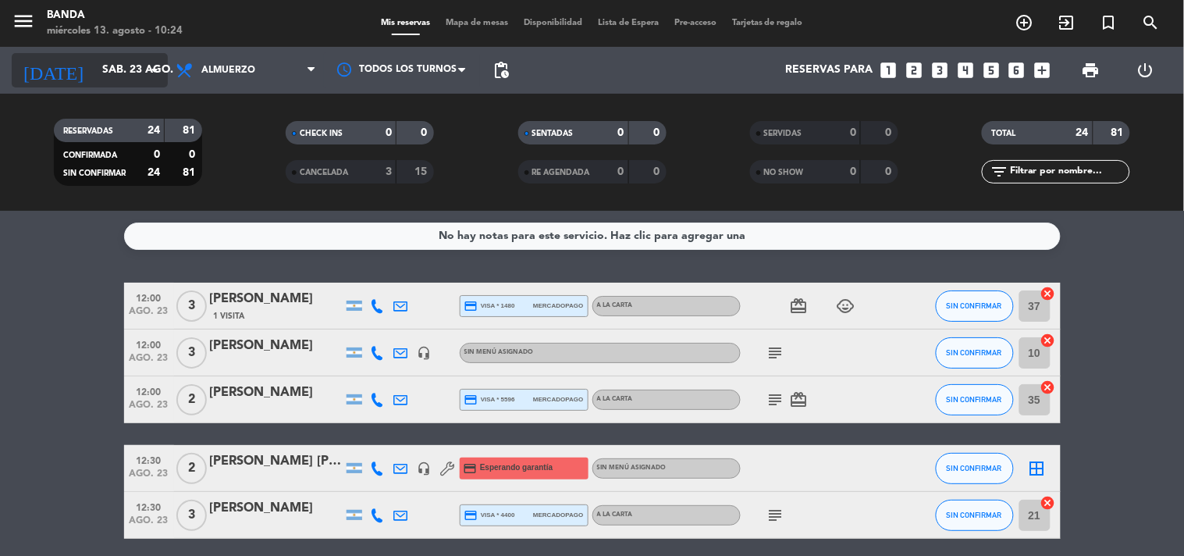
click at [133, 59] on input "sáb. 23 ago." at bounding box center [168, 70] width 148 height 28
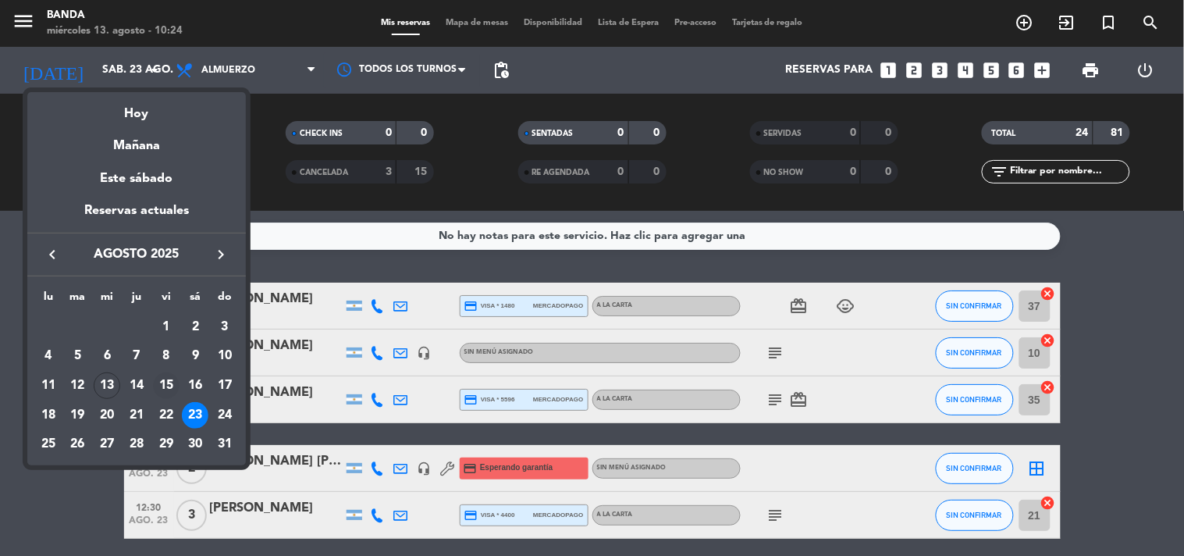
click at [174, 385] on div "15" at bounding box center [166, 385] width 27 height 27
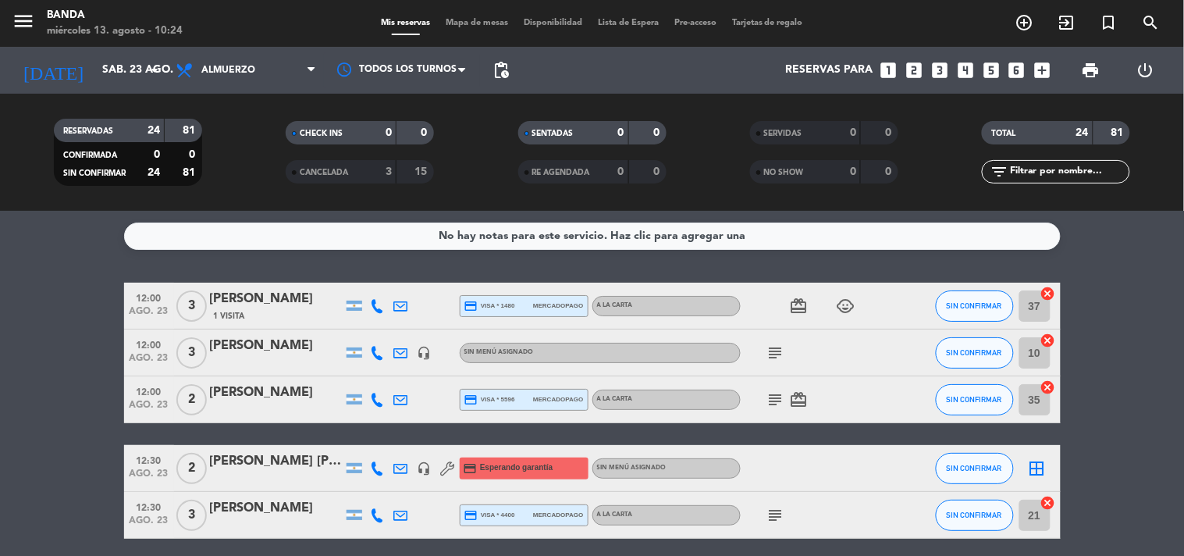
type input "vie. 15 ago."
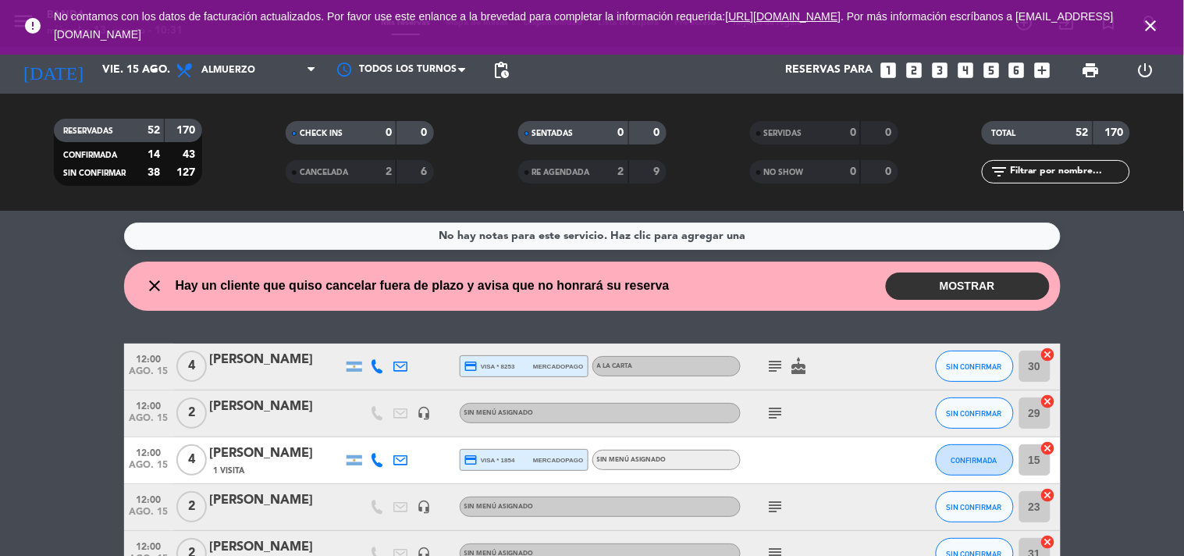
click at [940, 60] on icon "looks_3" at bounding box center [939, 70] width 20 height 20
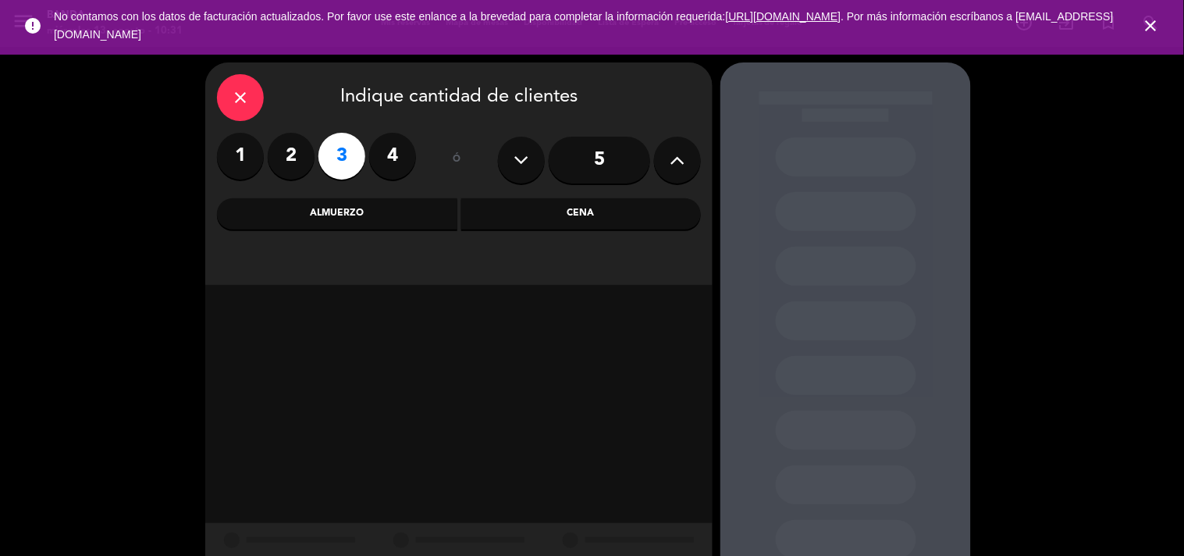
click at [370, 201] on div "Almuerzo" at bounding box center [337, 213] width 240 height 31
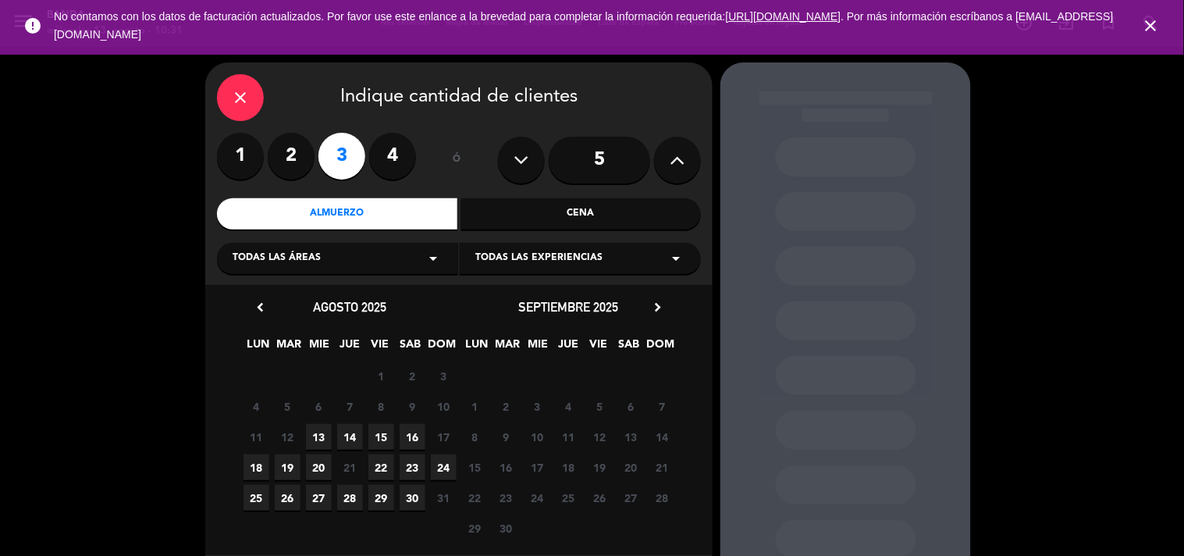
click at [410, 437] on span "16" at bounding box center [413, 437] width 26 height 26
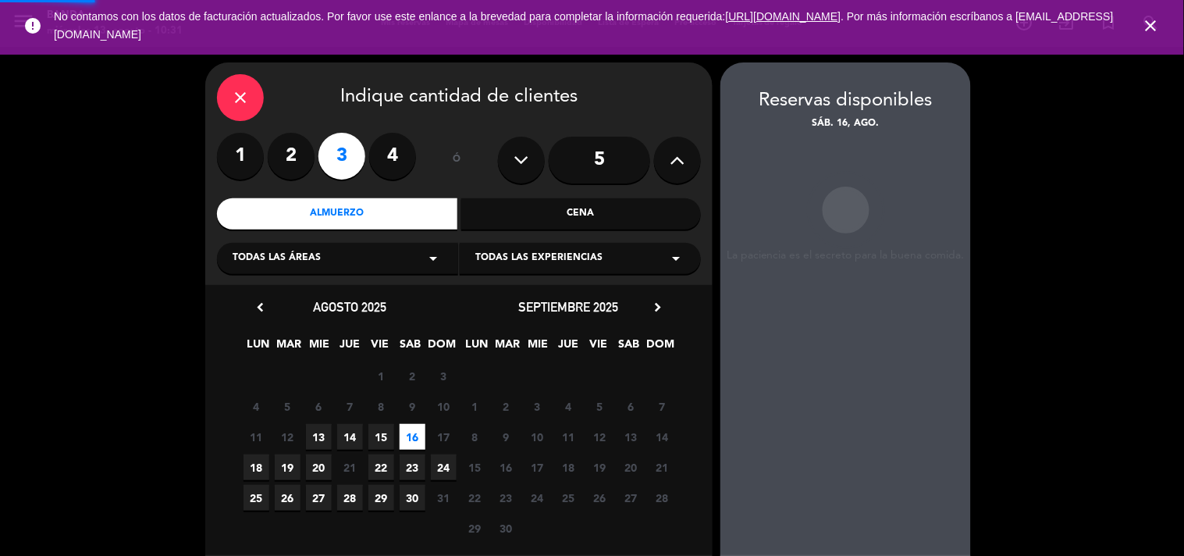
scroll to position [62, 0]
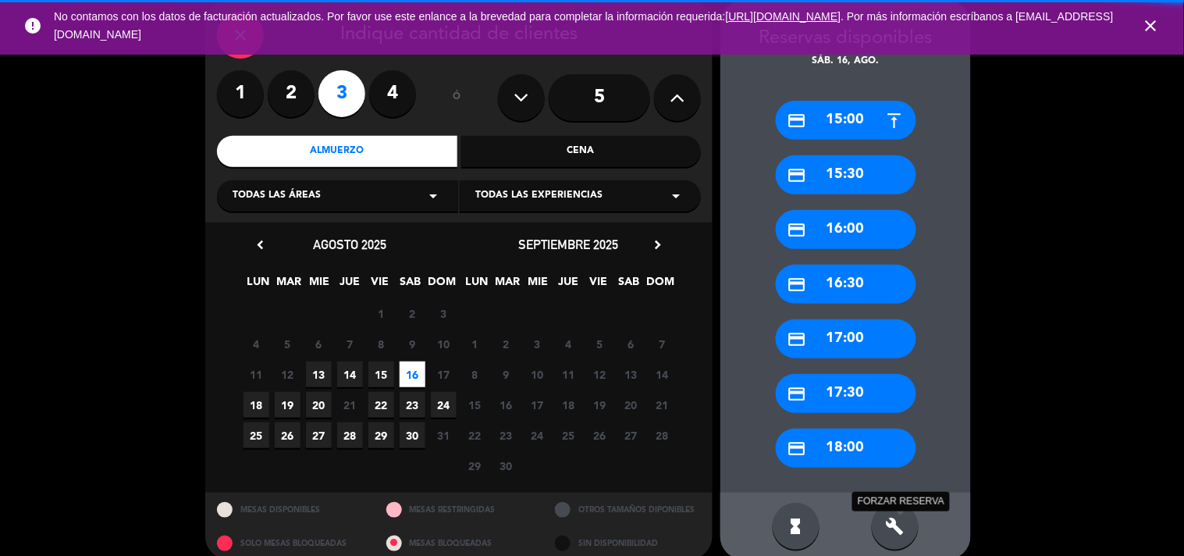
click at [894, 517] on icon "build" at bounding box center [895, 526] width 19 height 19
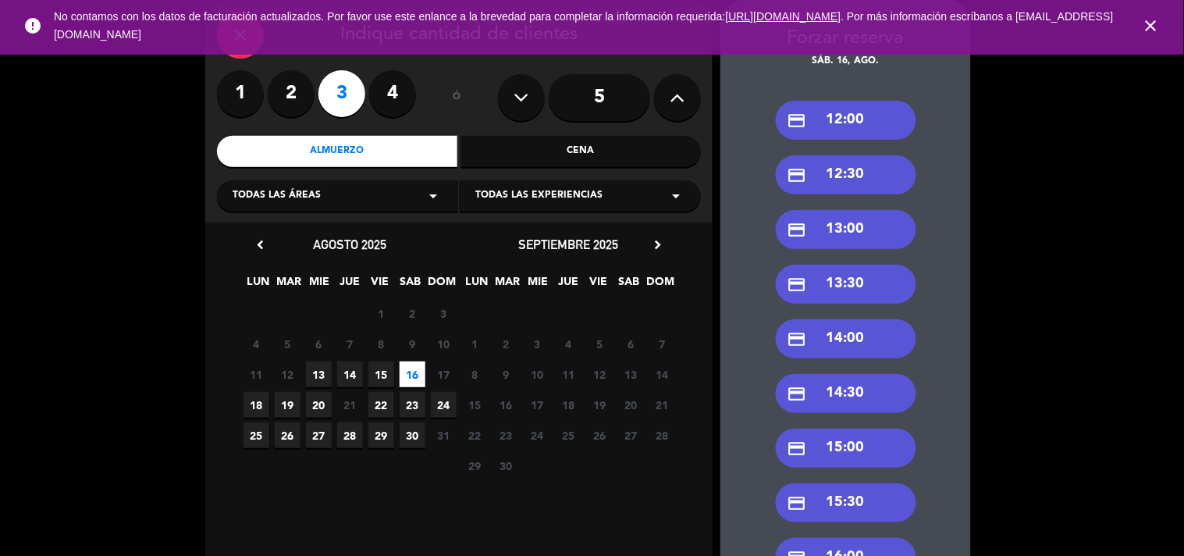
click at [846, 273] on div "credit_card 13:30" at bounding box center [846, 284] width 140 height 39
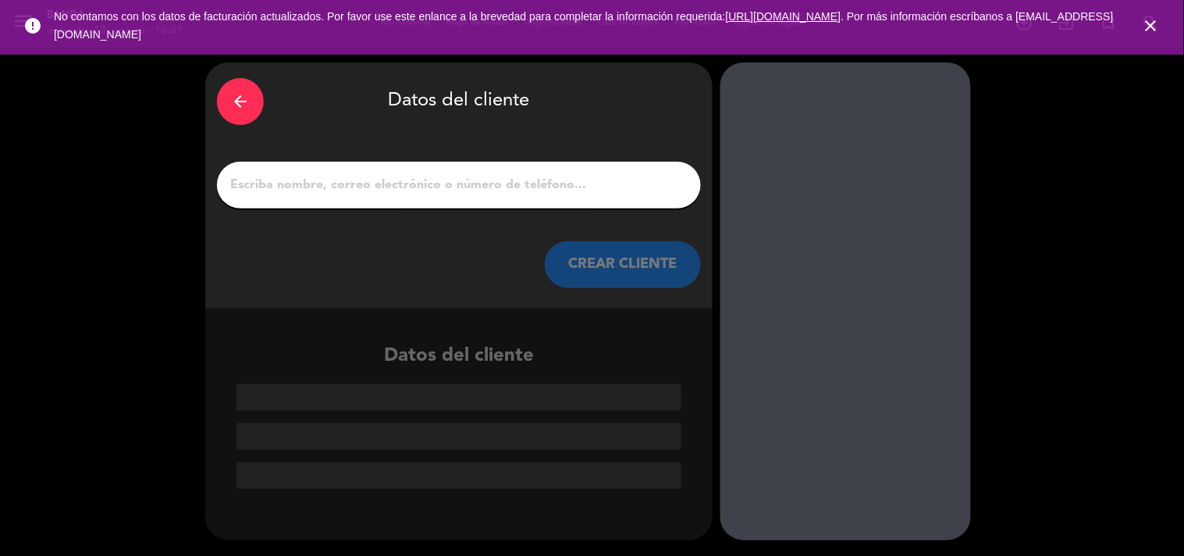
click at [489, 187] on input "1" at bounding box center [459, 185] width 460 height 22
paste input "[PERSON_NAME]"
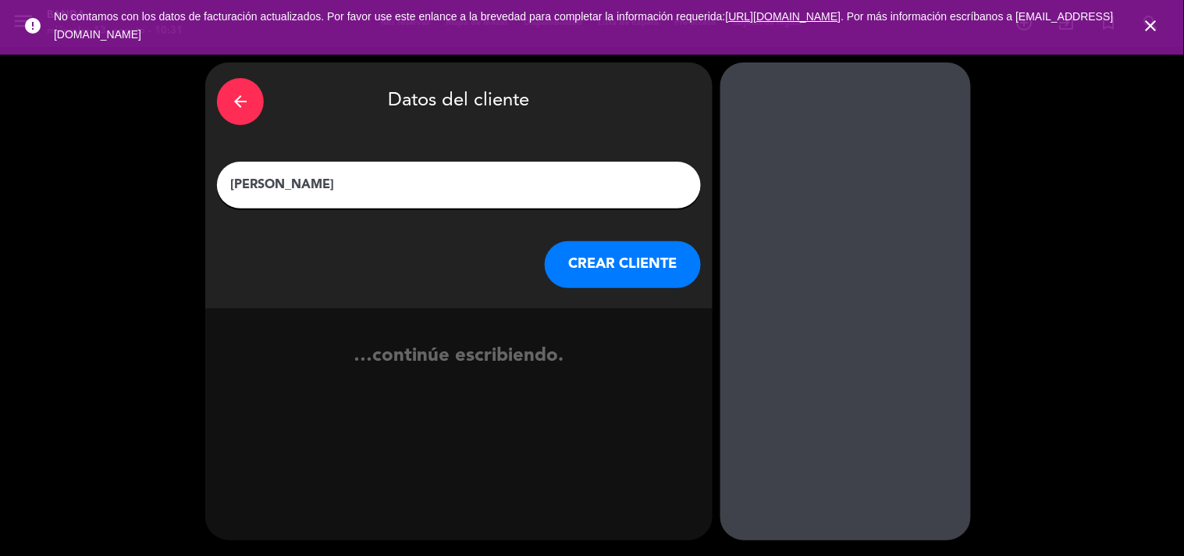
type input "[PERSON_NAME]"
click at [624, 268] on button "CREAR CLIENTE" at bounding box center [623, 264] width 156 height 47
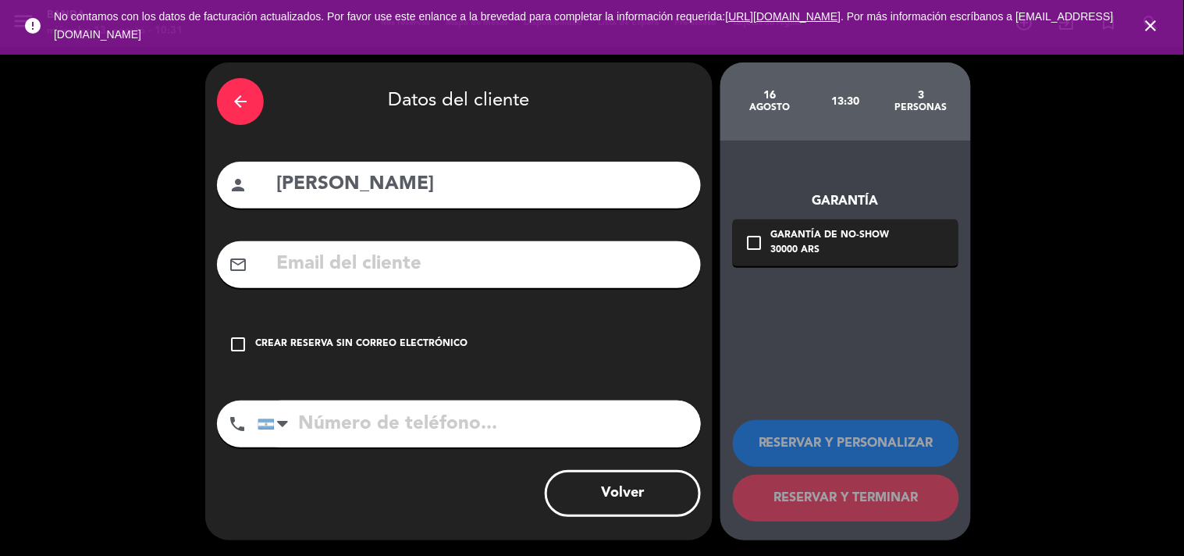
click at [234, 336] on icon "check_box_outline_blank" at bounding box center [238, 344] width 19 height 19
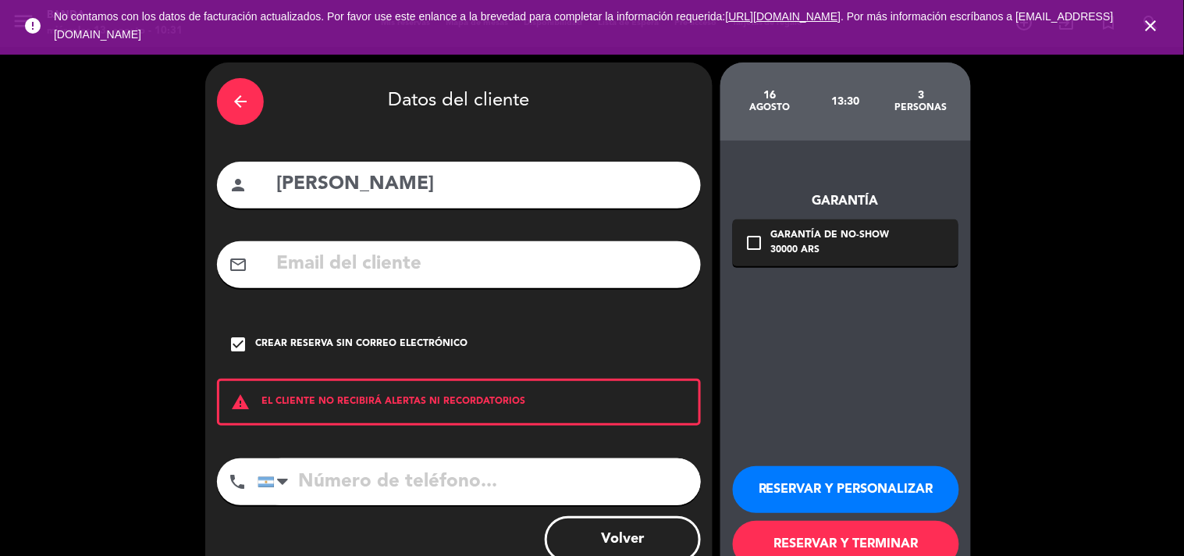
click at [792, 480] on button "RESERVAR Y PERSONALIZAR" at bounding box center [846, 489] width 226 height 47
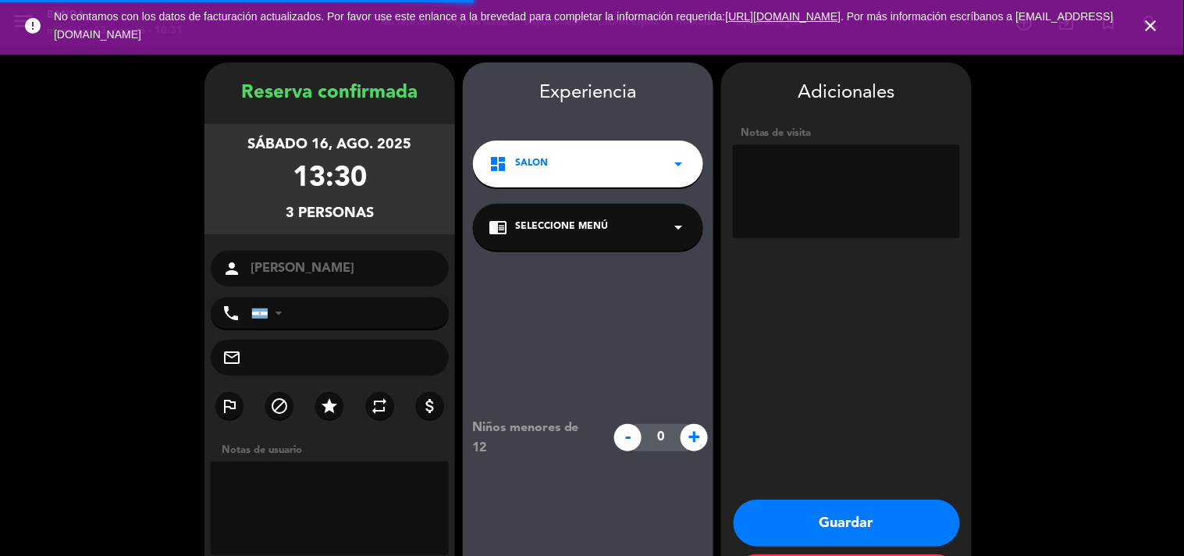
scroll to position [62, 0]
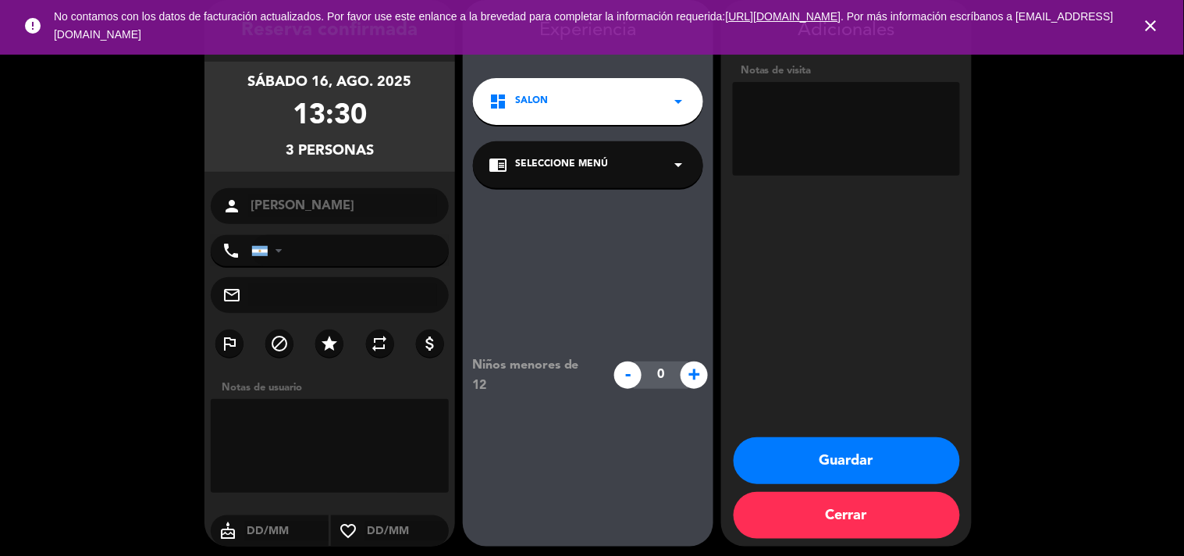
click at [757, 135] on textarea at bounding box center [846, 129] width 227 height 94
type textarea "a"
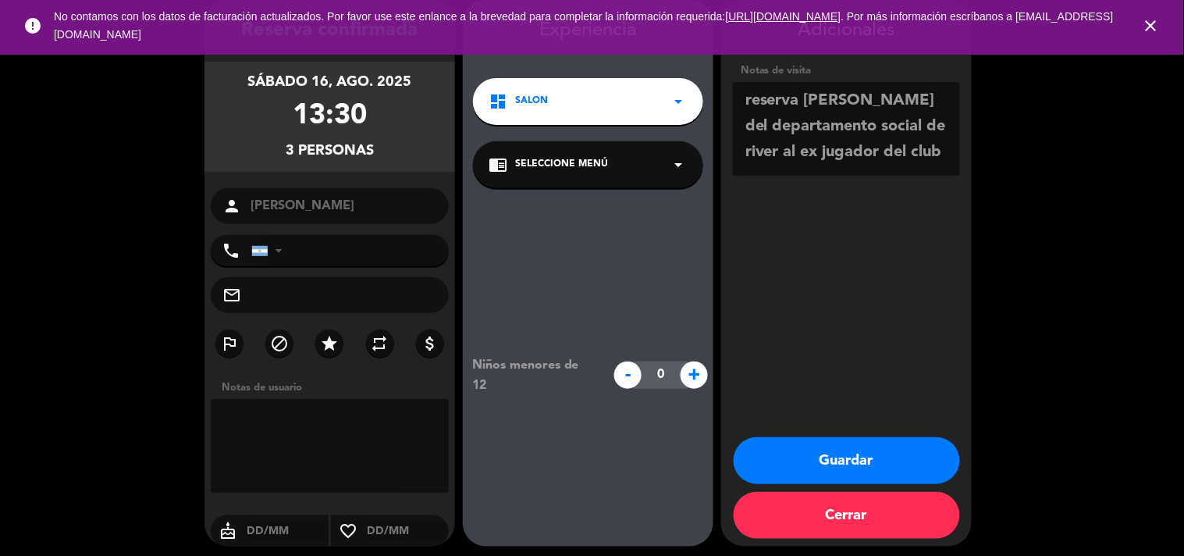
type textarea "reserva [PERSON_NAME] del departamento social de river al ex jugador del club"
click at [824, 462] on button "Guardar" at bounding box center [847, 460] width 226 height 47
